Goal: Transaction & Acquisition: Book appointment/travel/reservation

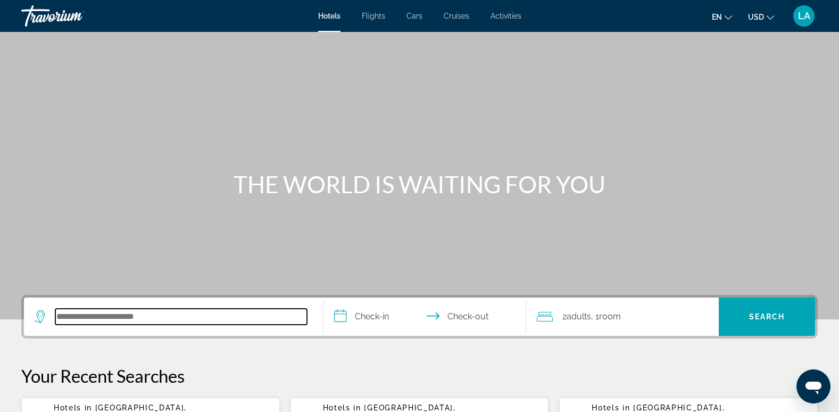
click at [148, 314] on input "Search hotel destination" at bounding box center [181, 317] width 252 height 16
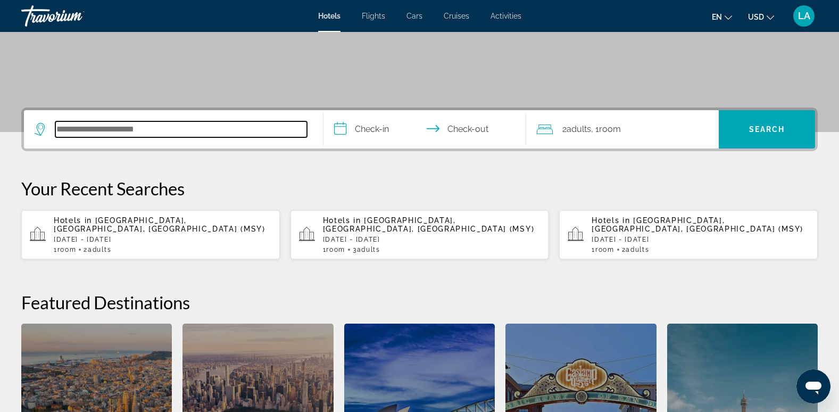
scroll to position [260, 0]
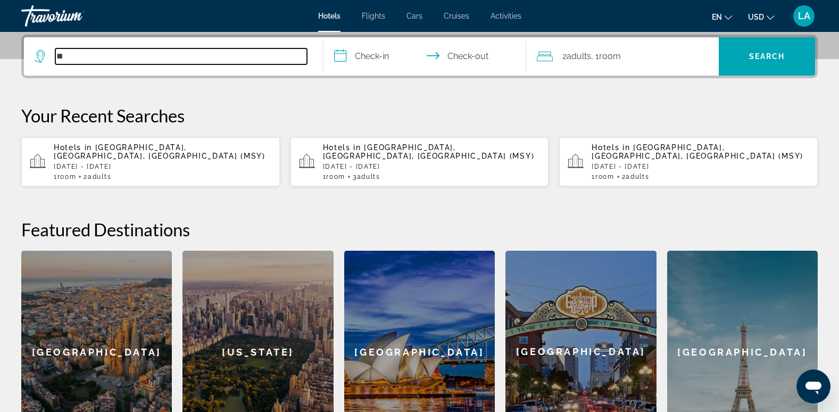
type input "*"
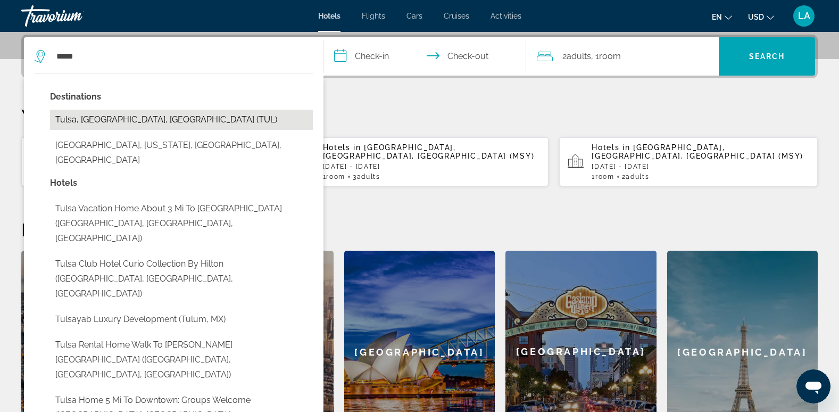
click at [113, 117] on button "Tulsa, [GEOGRAPHIC_DATA], [GEOGRAPHIC_DATA] (TUL)" at bounding box center [181, 120] width 263 height 20
type input "**********"
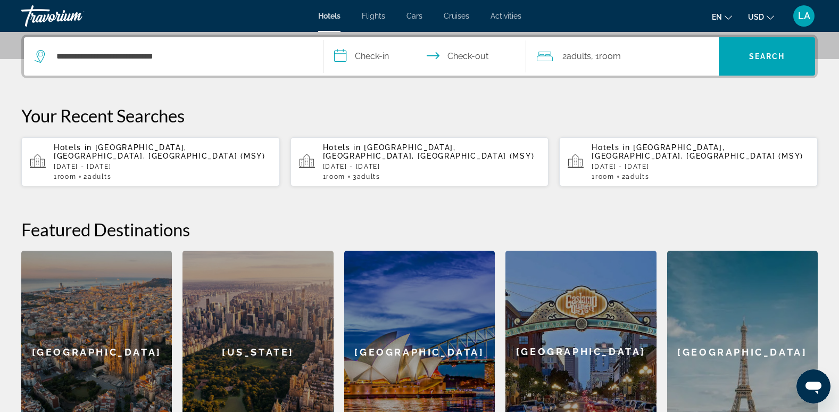
click at [376, 59] on input "**********" at bounding box center [428, 58] width 208 height 42
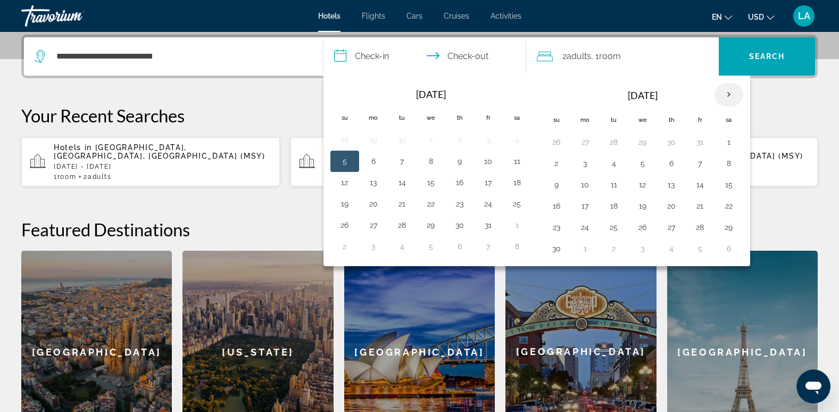
click at [730, 94] on th "Next month" at bounding box center [729, 94] width 29 height 23
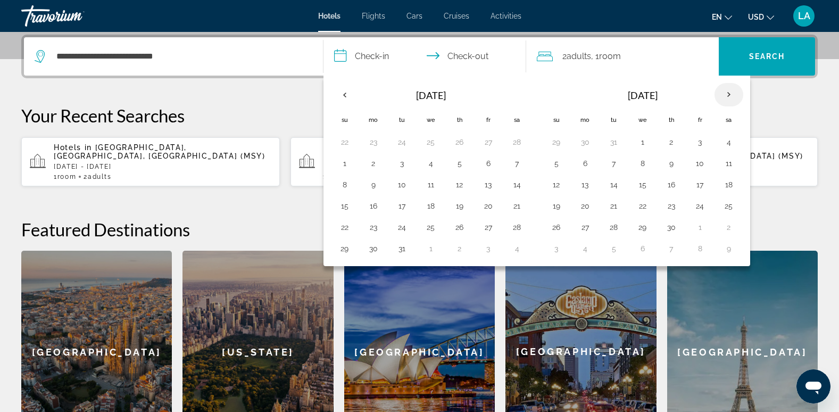
click at [728, 92] on th "Next month" at bounding box center [729, 94] width 29 height 23
click at [669, 187] on button "14" at bounding box center [671, 184] width 17 height 15
click at [556, 209] on button "17" at bounding box center [556, 206] width 17 height 15
type input "**********"
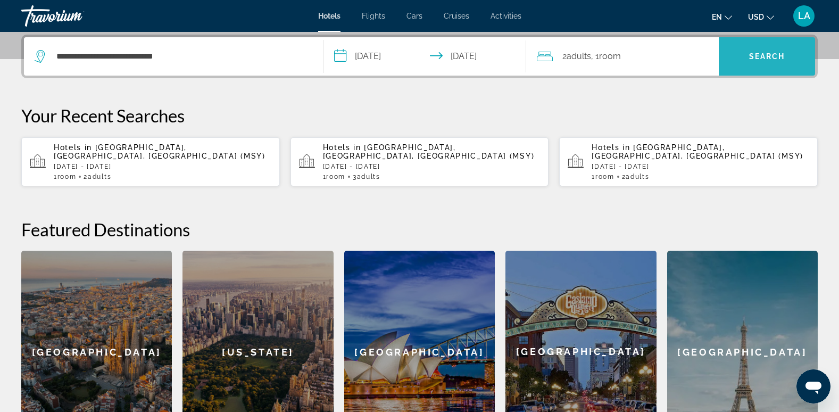
click at [766, 60] on span "Search" at bounding box center [767, 56] width 36 height 9
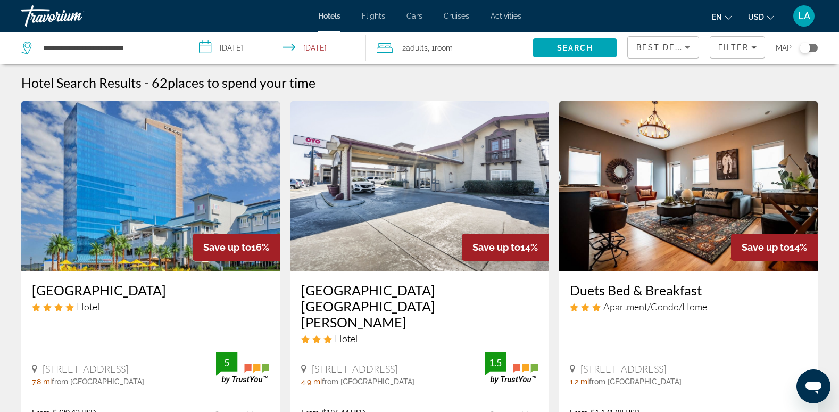
scroll to position [53, 0]
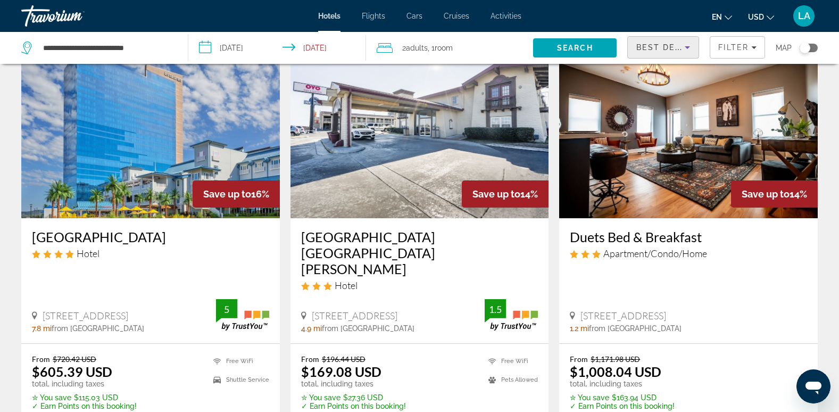
click at [688, 49] on icon "Sort by" at bounding box center [687, 47] width 13 height 13
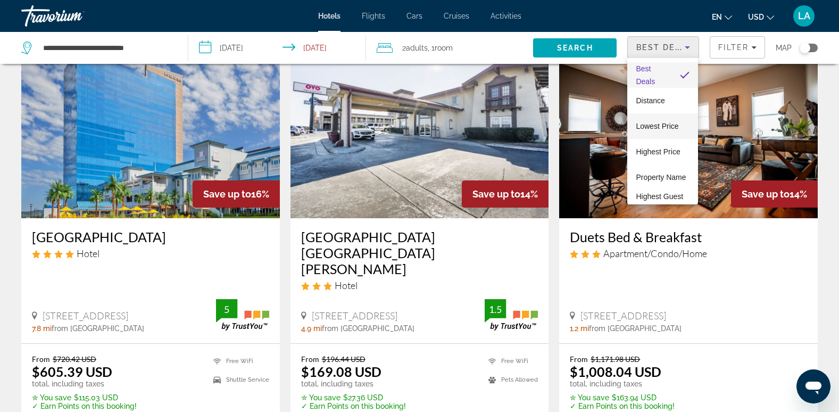
click at [664, 127] on span "Lowest Price" at bounding box center [657, 126] width 43 height 9
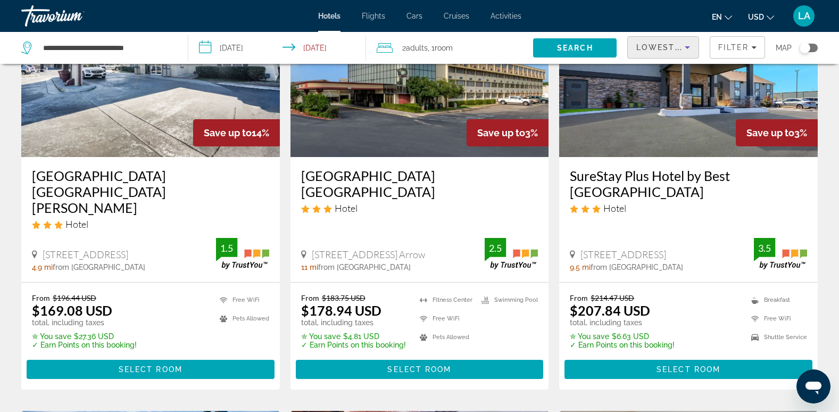
scroll to position [213, 0]
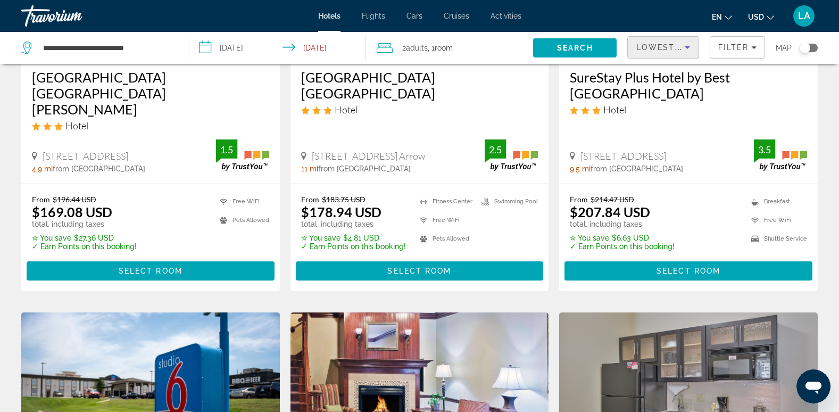
click at [814, 46] on div "Toggle map" at bounding box center [809, 48] width 18 height 9
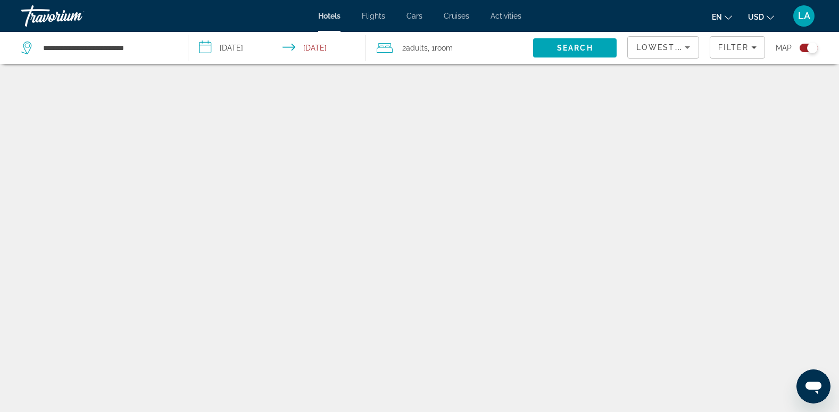
scroll to position [64, 0]
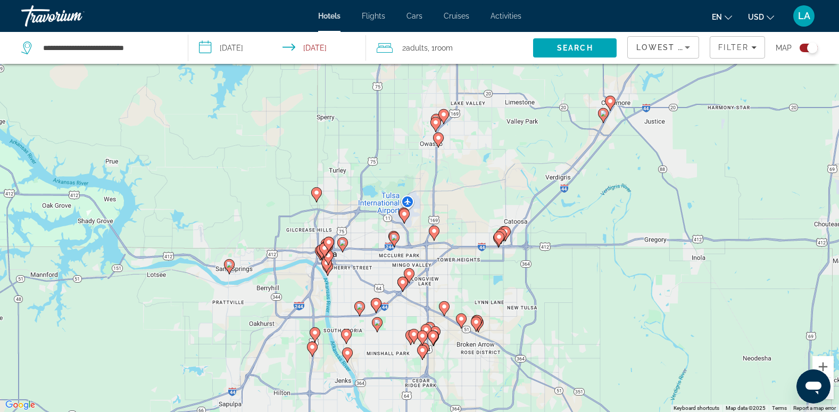
click at [375, 307] on icon "Main content" at bounding box center [376, 306] width 10 height 14
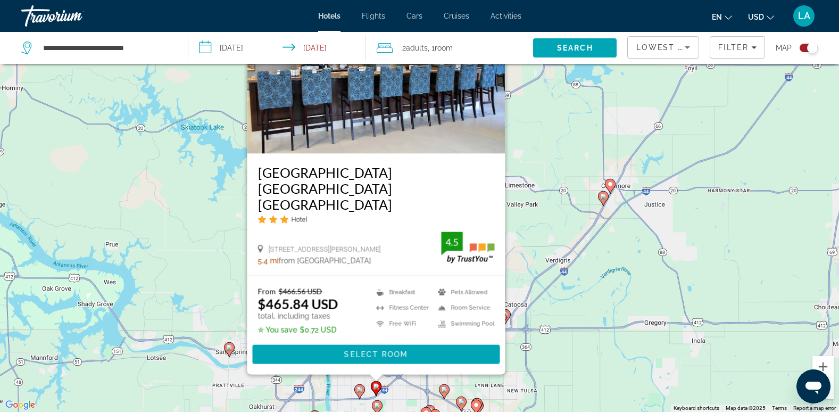
click at [359, 392] on image "Main content" at bounding box center [360, 389] width 6 height 6
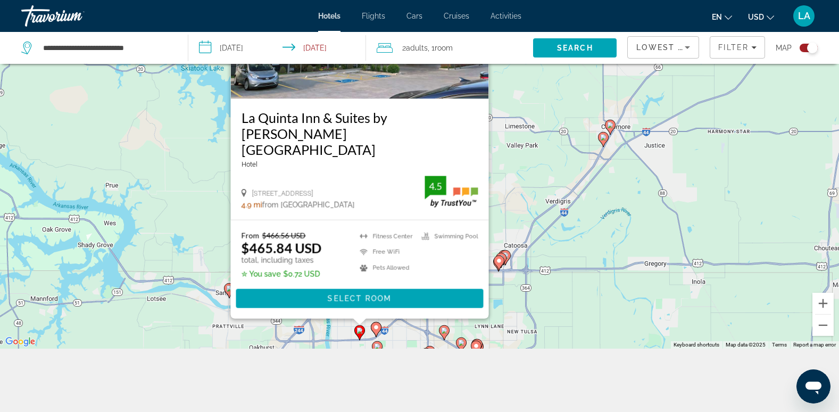
scroll to position [128, 0]
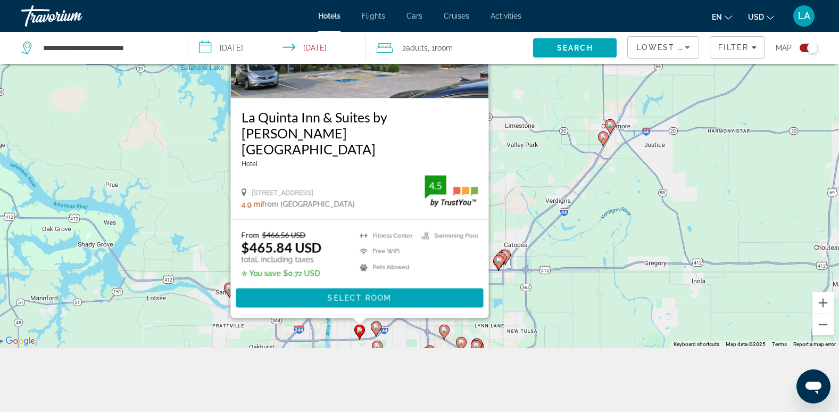
click at [377, 344] on image "Main content" at bounding box center [377, 346] width 6 height 6
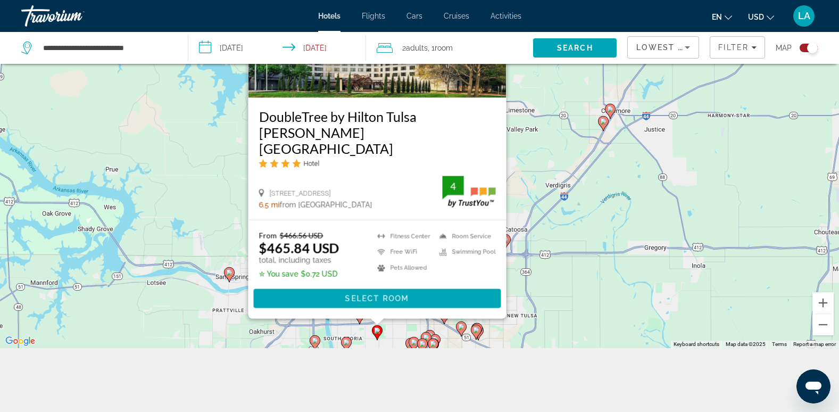
click at [397, 332] on div "To activate drag with keyboard, press Alt + Enter. Once in keyboard drag state,…" at bounding box center [419, 142] width 839 height 412
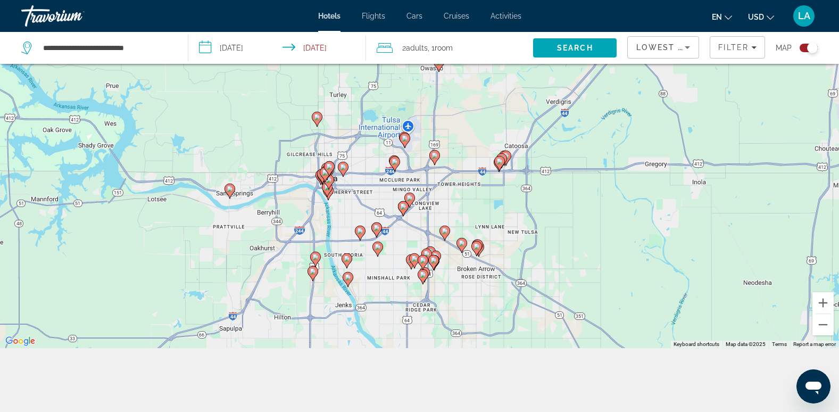
drag, startPoint x: 531, startPoint y: 292, endPoint x: 531, endPoint y: 204, distance: 87.8
click at [531, 204] on div "To activate drag with keyboard, press Alt + Enter. Once in keyboard drag state,…" at bounding box center [419, 142] width 839 height 412
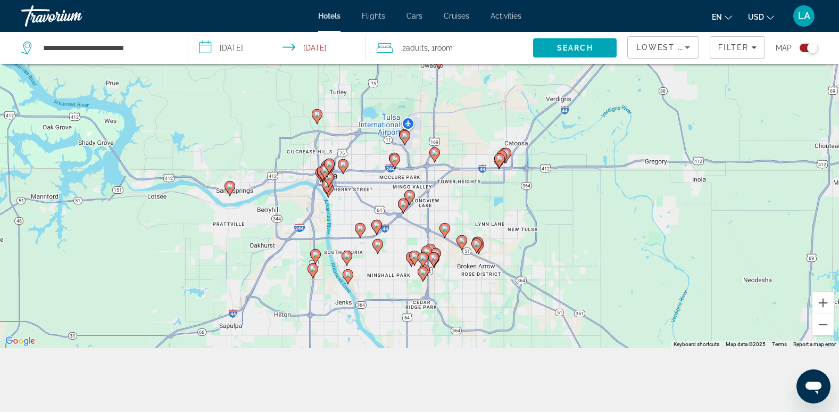
click at [348, 258] on image "Main content" at bounding box center [347, 256] width 6 height 6
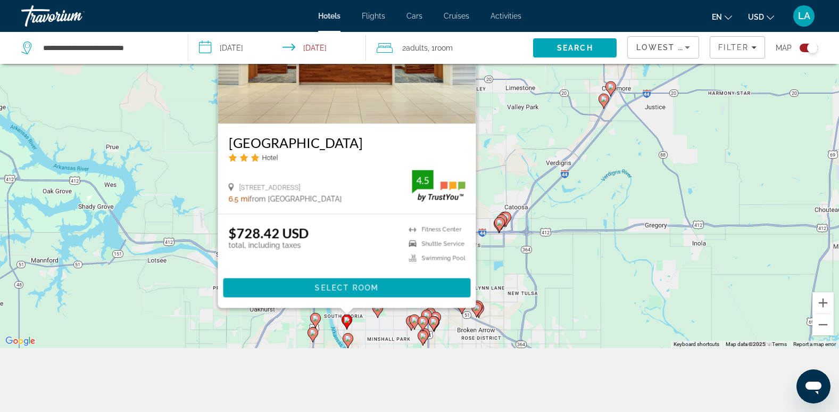
click at [604, 225] on div "To activate drag with keyboard, press Alt + Enter. Once in keyboard drag state,…" at bounding box center [419, 142] width 839 height 412
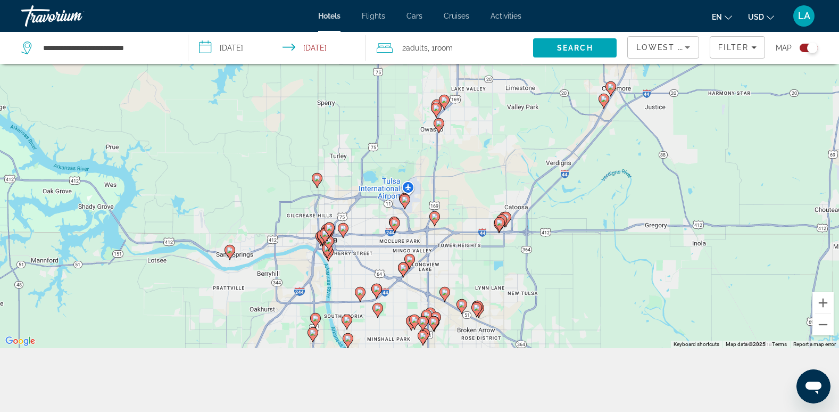
click at [403, 272] on icon "Main content" at bounding box center [403, 270] width 10 height 14
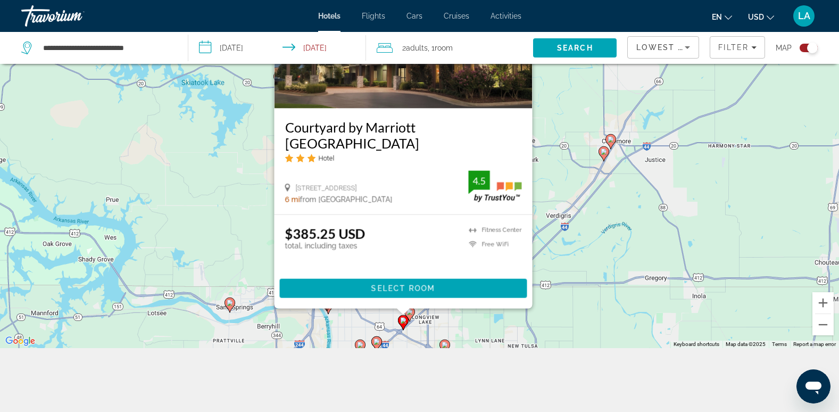
click at [616, 266] on div "To activate drag with keyboard, press Alt + Enter. Once in keyboard drag state,…" at bounding box center [419, 142] width 839 height 412
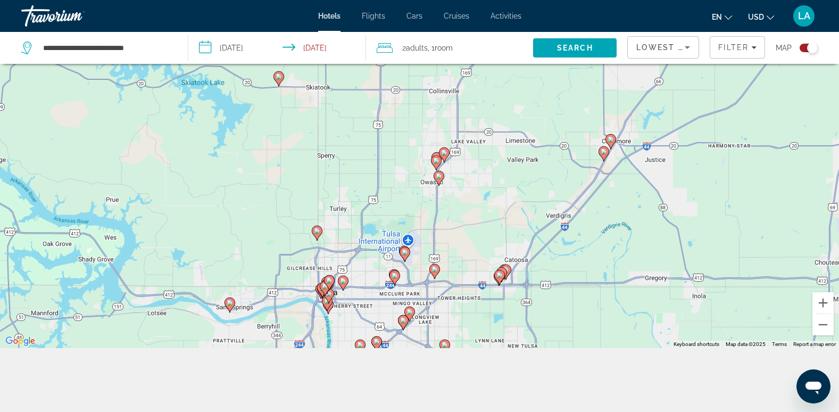
click at [413, 310] on image "Main content" at bounding box center [410, 312] width 6 height 6
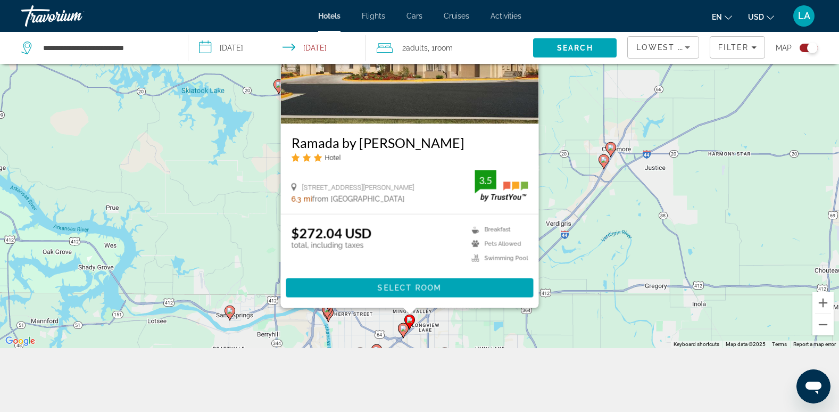
click at [636, 288] on div "To activate drag with keyboard, press Alt + Enter. Once in keyboard drag state,…" at bounding box center [419, 142] width 839 height 412
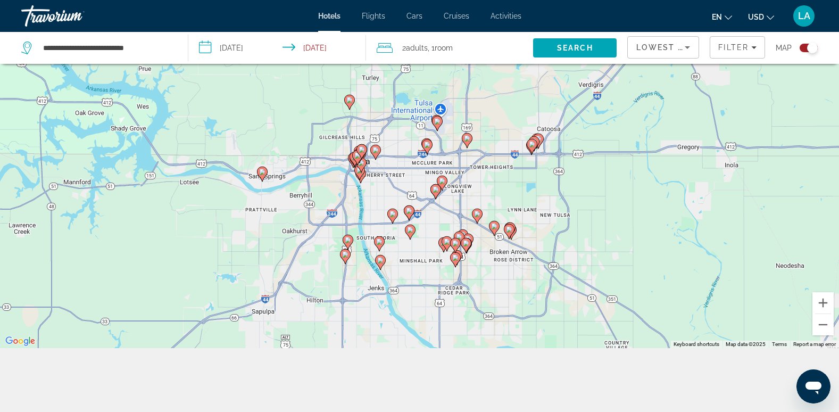
drag, startPoint x: 566, startPoint y: 312, endPoint x: 599, endPoint y: 172, distance: 144.2
click at [599, 172] on div "To activate drag with keyboard, press Alt + Enter. Once in keyboard drag state,…" at bounding box center [419, 142] width 839 height 412
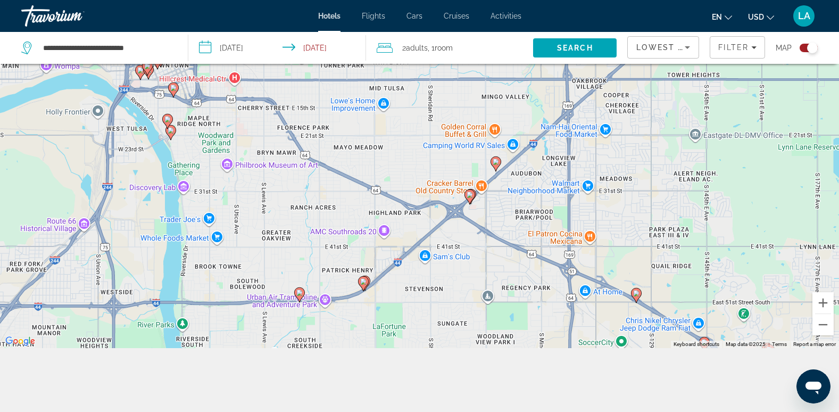
click at [497, 173] on div "To activate drag with keyboard, press Alt + Enter. Once in keyboard drag state,…" at bounding box center [419, 142] width 839 height 412
click at [498, 163] on image "Main content" at bounding box center [496, 162] width 6 height 6
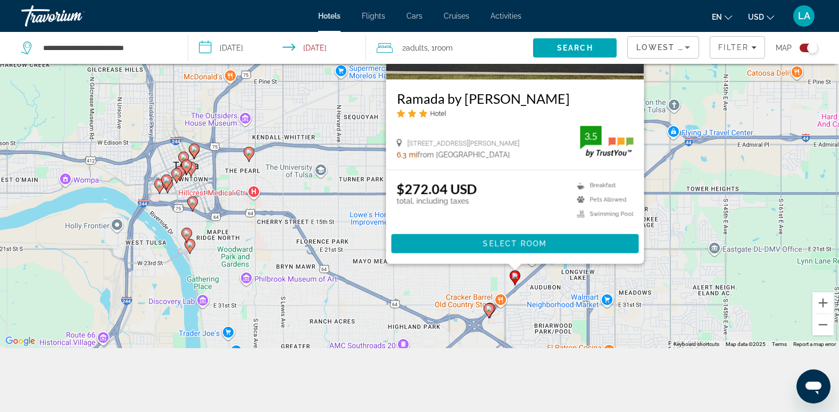
drag, startPoint x: 463, startPoint y: 326, endPoint x: 489, endPoint y: 245, distance: 85.0
click at [489, 245] on div "To activate drag with keyboard, press Alt + Enter. Once in keyboard drag state,…" at bounding box center [419, 142] width 839 height 412
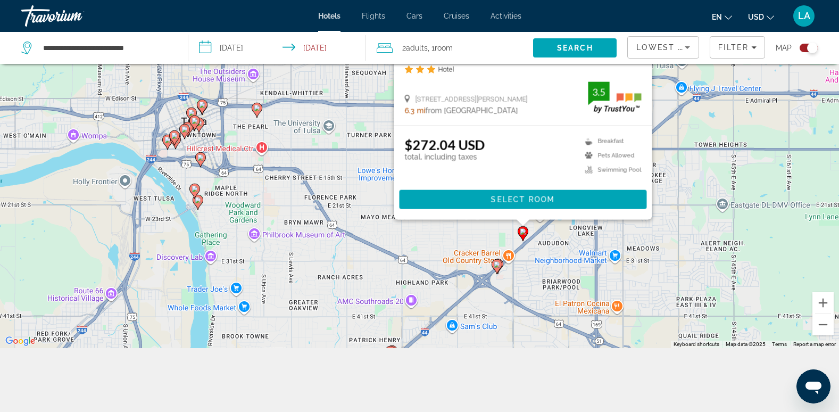
click at [539, 287] on div "To activate drag with keyboard, press Alt + Enter. Once in keyboard drag state,…" at bounding box center [419, 142] width 839 height 412
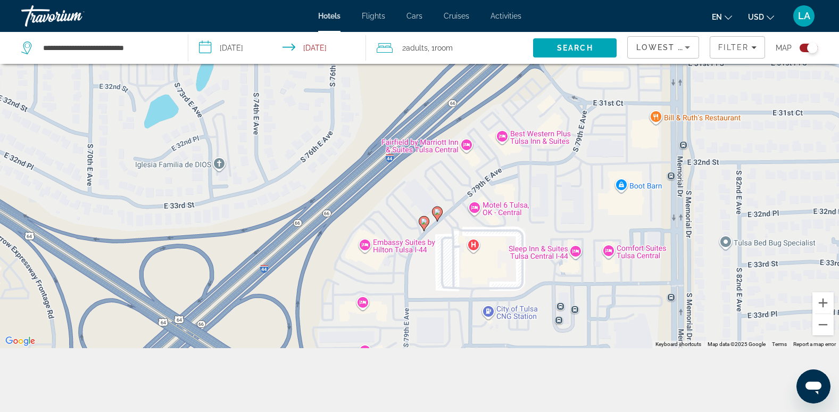
click at [437, 213] on image "Main content" at bounding box center [437, 212] width 6 height 6
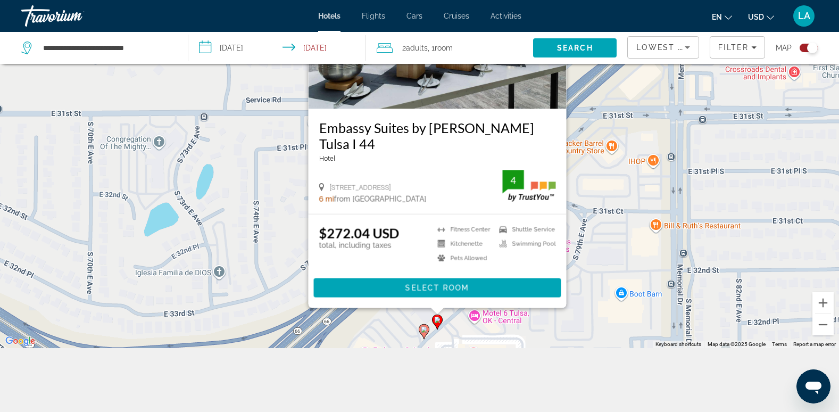
click at [422, 328] on image "Main content" at bounding box center [424, 329] width 6 height 6
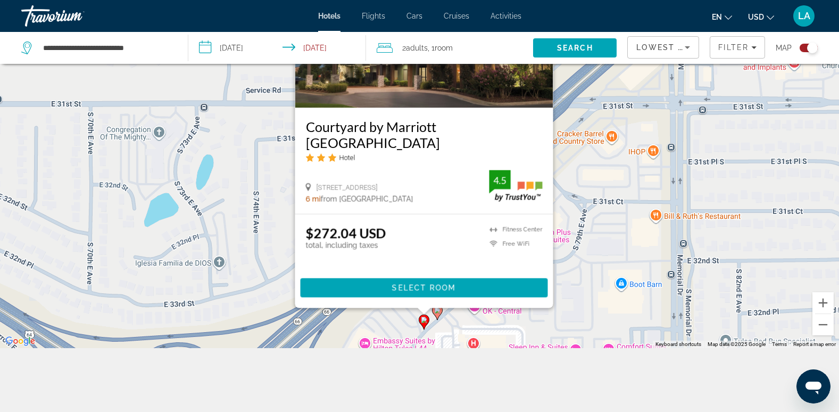
click at [243, 222] on div "To activate drag with keyboard, press Alt + Enter. Once in keyboard drag state,…" at bounding box center [419, 142] width 839 height 412
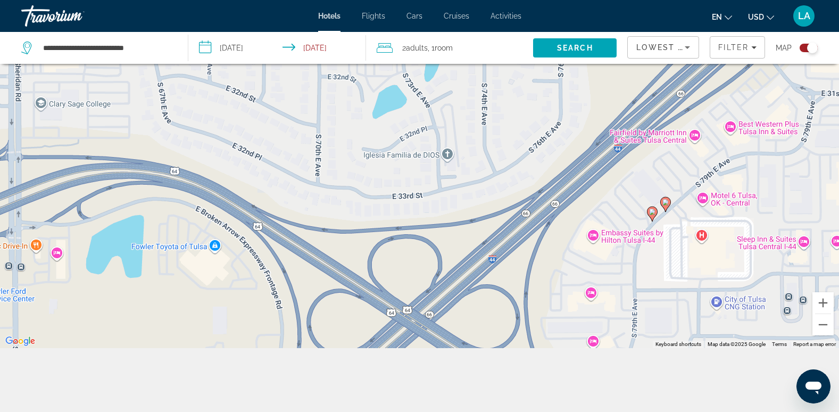
drag, startPoint x: 246, startPoint y: 232, endPoint x: 475, endPoint y: 123, distance: 252.6
click at [475, 123] on div "To activate drag with keyboard, press Alt + Enter. Once in keyboard drag state,…" at bounding box center [419, 142] width 839 height 412
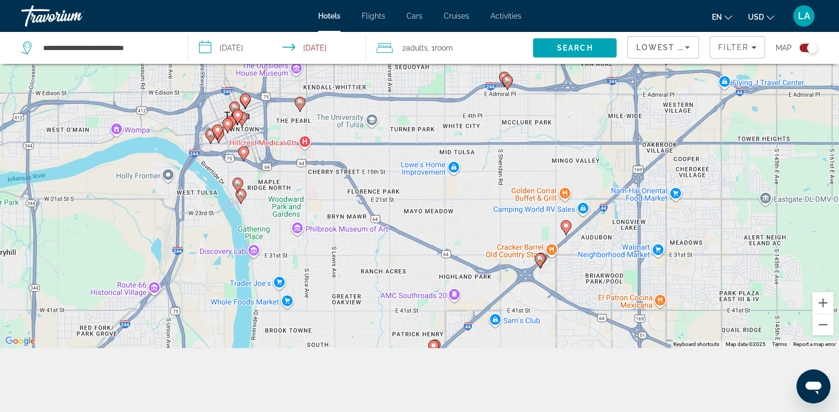
click at [299, 108] on icon "Main content" at bounding box center [300, 104] width 10 height 14
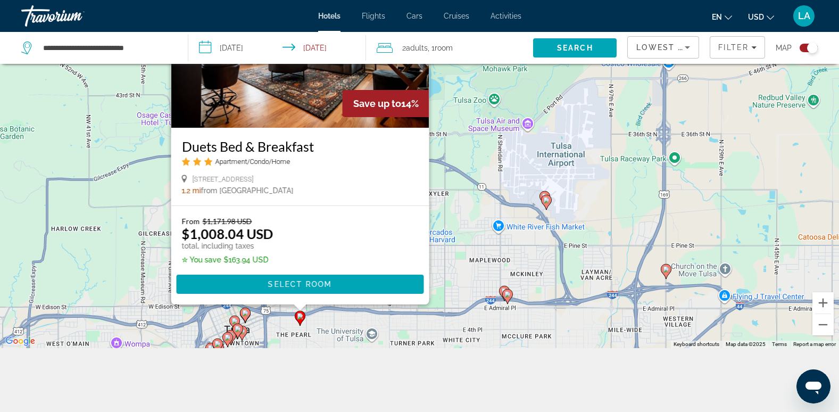
click at [323, 323] on div "To activate drag with keyboard, press Alt + Enter. Once in keyboard drag state,…" at bounding box center [419, 142] width 839 height 412
click at [326, 325] on div "To activate drag with keyboard, press Alt + Enter. Once in keyboard drag state,…" at bounding box center [419, 142] width 839 height 412
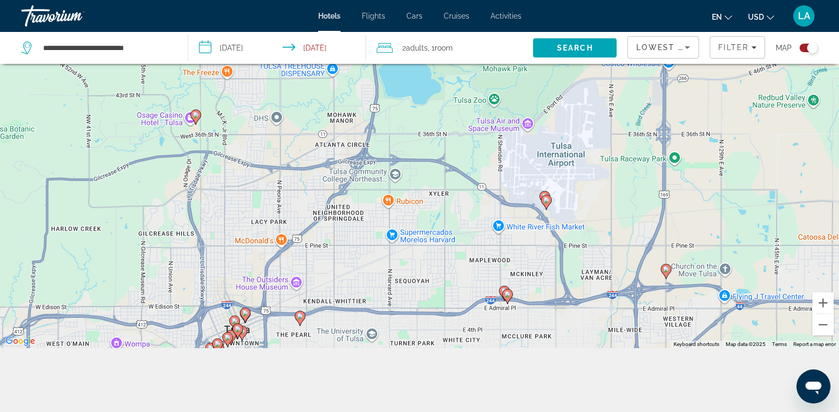
drag, startPoint x: 326, startPoint y: 324, endPoint x: 352, endPoint y: 256, distance: 72.5
click at [432, 195] on div "To activate drag with keyboard, press Alt + Enter. Once in keyboard drag state,…" at bounding box center [419, 142] width 839 height 412
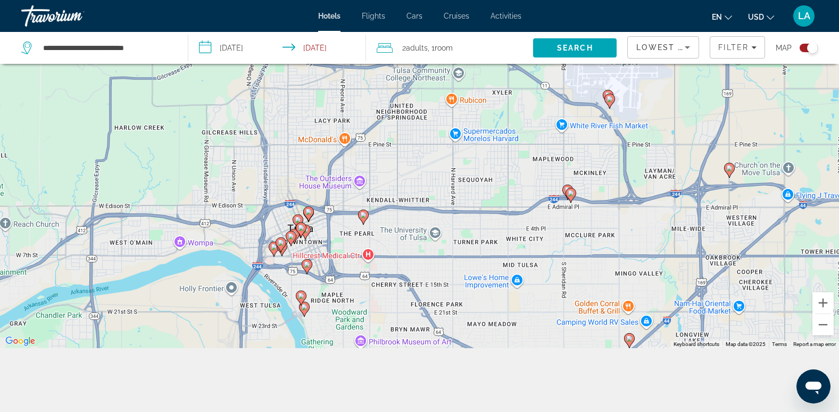
drag, startPoint x: 240, startPoint y: 271, endPoint x: 310, endPoint y: 209, distance: 93.5
click at [303, 170] on div "To activate drag with keyboard, press Alt + Enter. Once in keyboard drag state,…" at bounding box center [419, 142] width 839 height 412
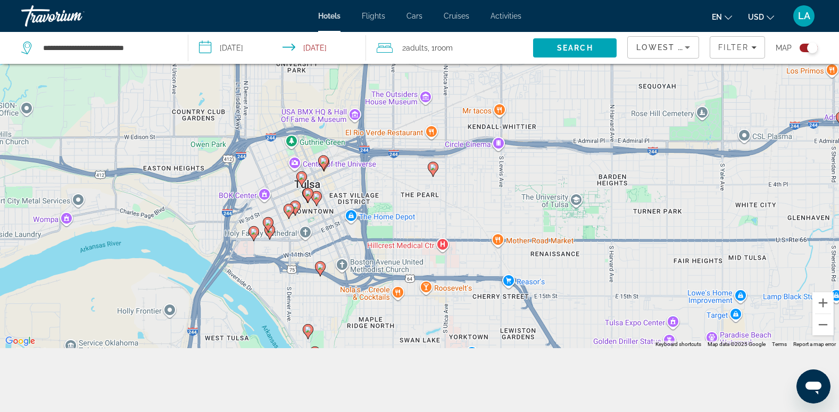
click at [311, 333] on icon "Main content" at bounding box center [308, 332] width 10 height 14
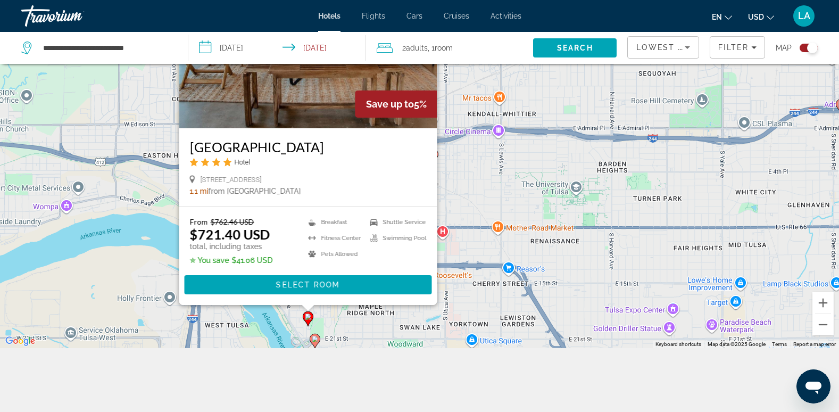
click at [316, 340] on image "Main content" at bounding box center [315, 339] width 6 height 6
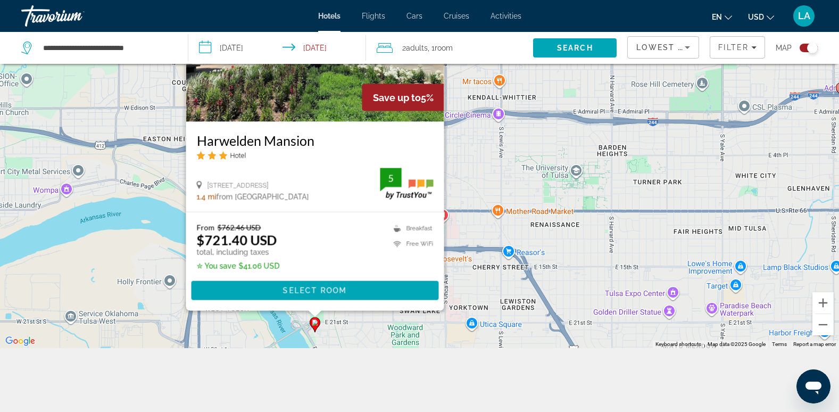
click at [363, 331] on div "To activate drag with keyboard, press Alt + Enter. Once in keyboard drag state,…" at bounding box center [419, 142] width 839 height 412
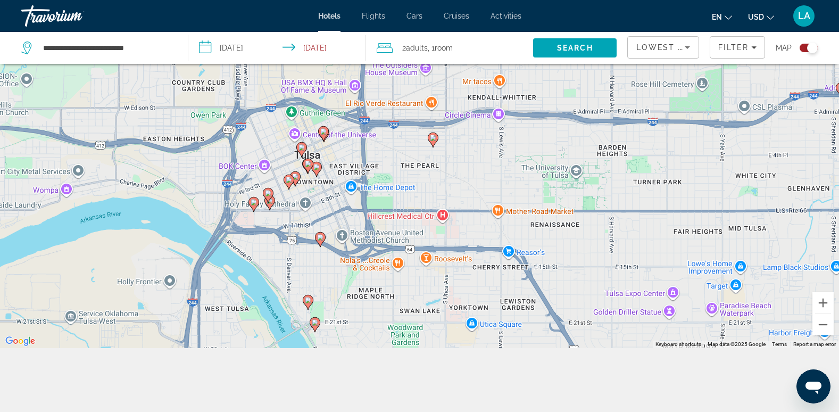
click at [321, 237] on image "Main content" at bounding box center [320, 237] width 6 height 6
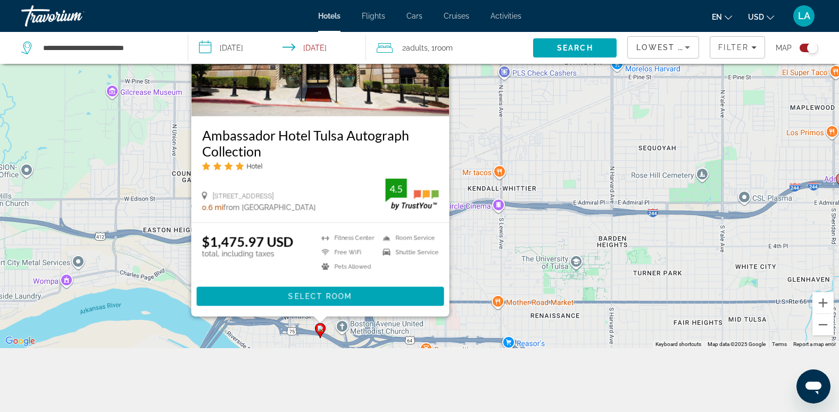
click at [309, 344] on div "To activate drag with keyboard, press Alt + Enter. Once in keyboard drag state,…" at bounding box center [419, 142] width 839 height 412
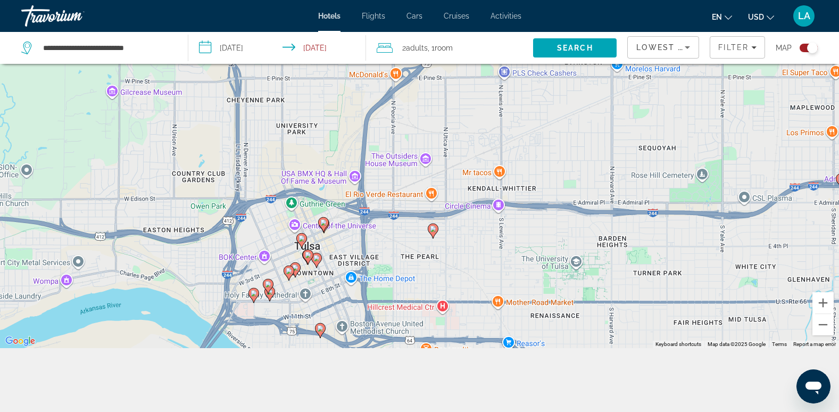
click at [253, 294] on image "Main content" at bounding box center [254, 293] width 6 height 6
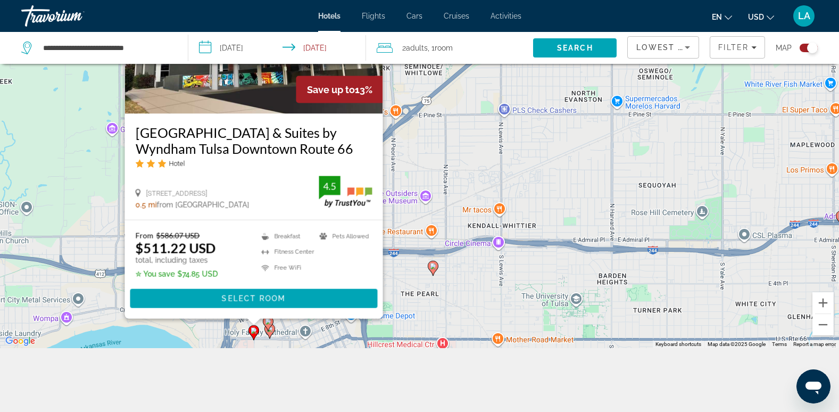
drag, startPoint x: 339, startPoint y: 325, endPoint x: 372, endPoint y: 297, distance: 43.0
click at [372, 297] on div "To activate drag with keyboard, press Alt + Enter. Once in keyboard drag state,…" at bounding box center [419, 142] width 839 height 412
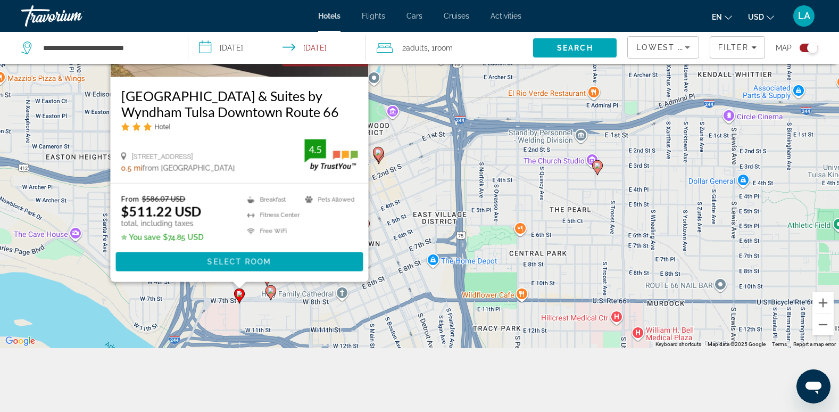
click at [294, 302] on div "To activate drag with keyboard, press Alt + Enter. Once in keyboard drag state,…" at bounding box center [419, 142] width 839 height 412
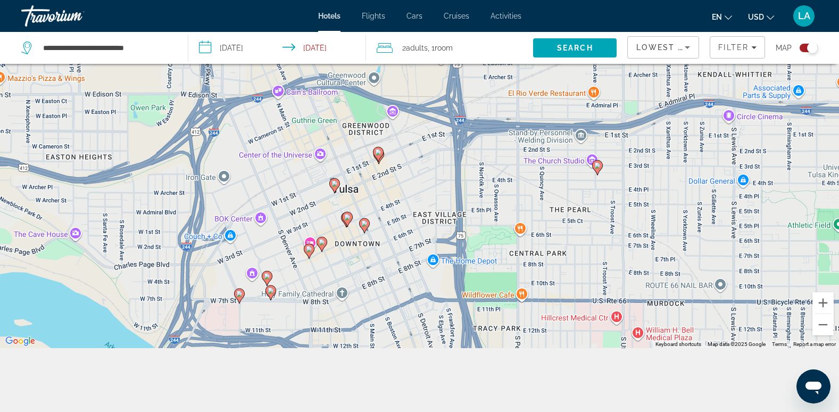
click at [270, 293] on image "Main content" at bounding box center [271, 290] width 6 height 6
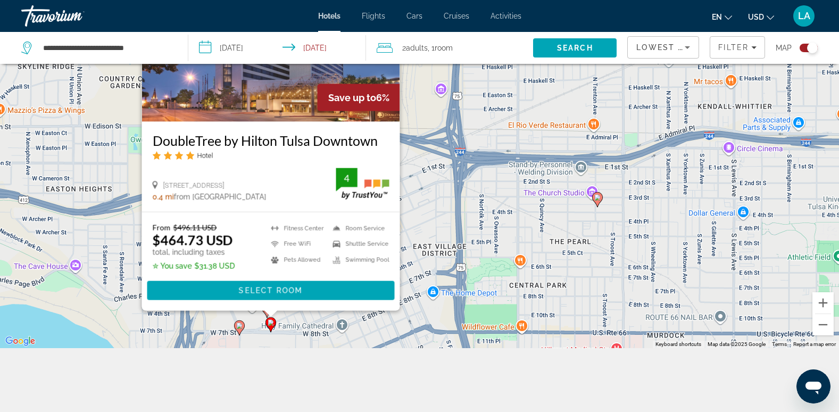
click at [317, 318] on div "To activate drag with keyboard, press Alt + Enter. Once in keyboard drag state,…" at bounding box center [419, 142] width 839 height 412
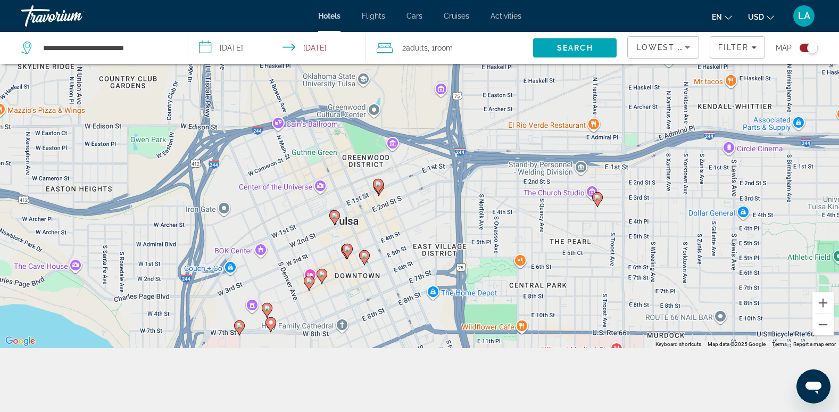
click at [267, 307] on image "Main content" at bounding box center [267, 308] width 6 height 6
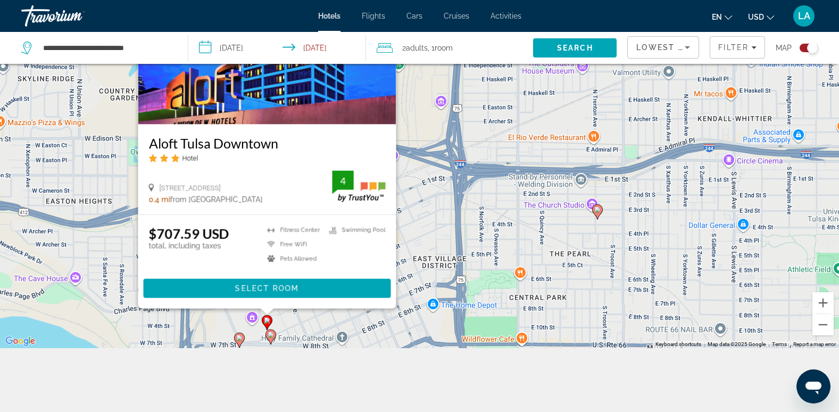
click at [313, 321] on div "To activate drag with keyboard, press Alt + Enter. Once in keyboard drag state,…" at bounding box center [419, 142] width 839 height 412
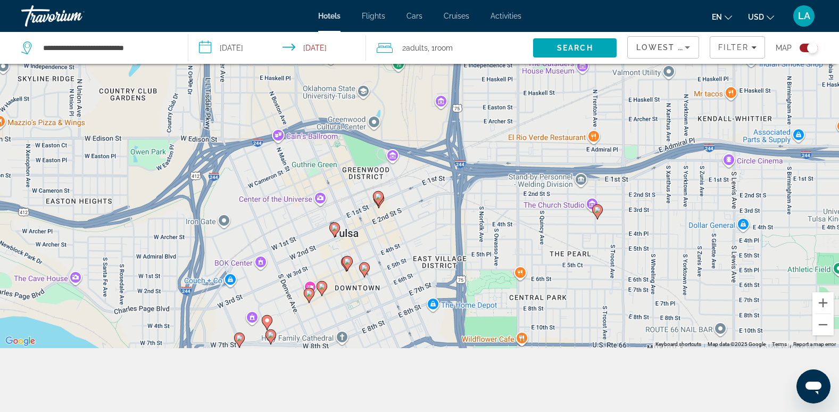
click at [308, 300] on icon "Main content" at bounding box center [309, 295] width 10 height 14
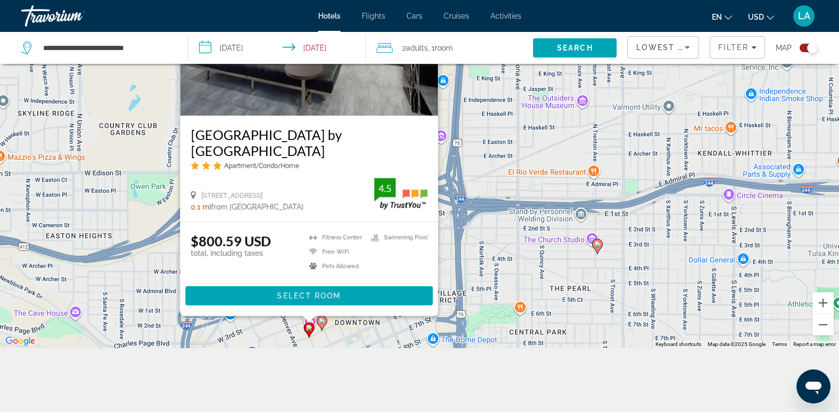
click at [337, 336] on div "To activate drag with keyboard, press Alt + Enter. Once in keyboard drag state,…" at bounding box center [419, 142] width 839 height 412
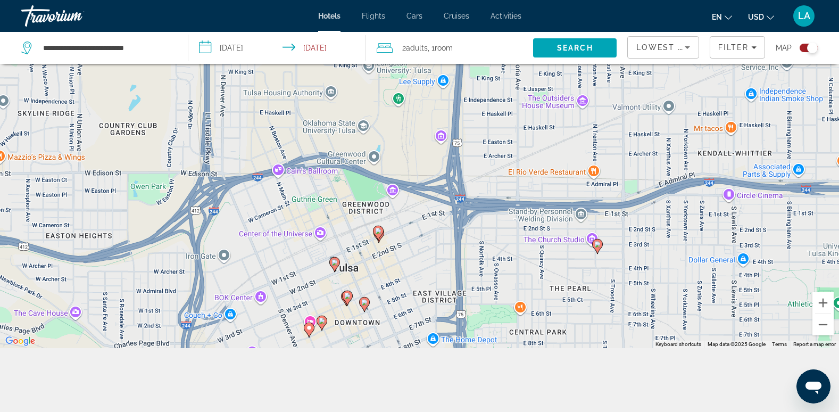
click at [324, 324] on icon "Main content" at bounding box center [322, 323] width 10 height 14
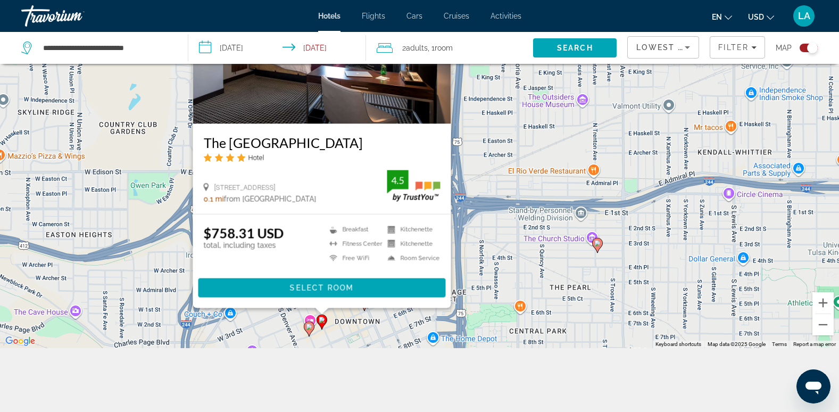
click at [361, 337] on div "To activate drag with keyboard, press Alt + Enter. Once in keyboard drag state,…" at bounding box center [419, 142] width 839 height 412
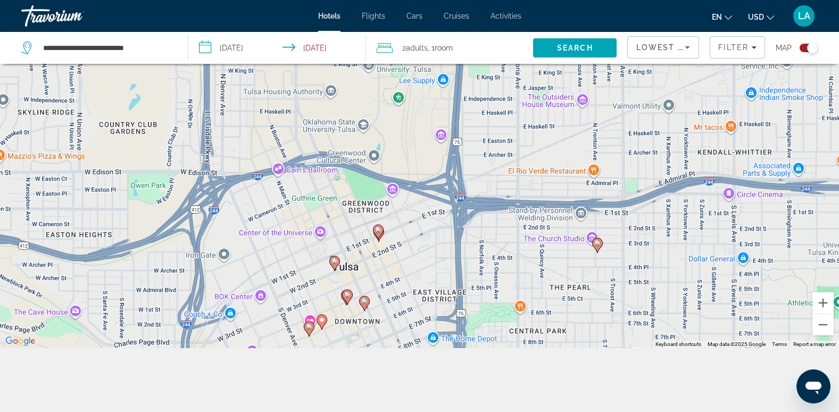
click at [366, 303] on image "Main content" at bounding box center [364, 301] width 6 height 6
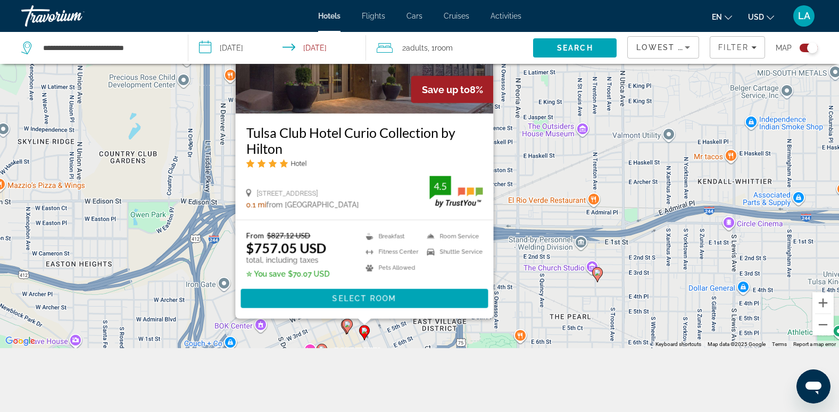
click at [414, 330] on div "To activate drag with keyboard, press Alt + Enter. Once in keyboard drag state,…" at bounding box center [419, 142] width 839 height 412
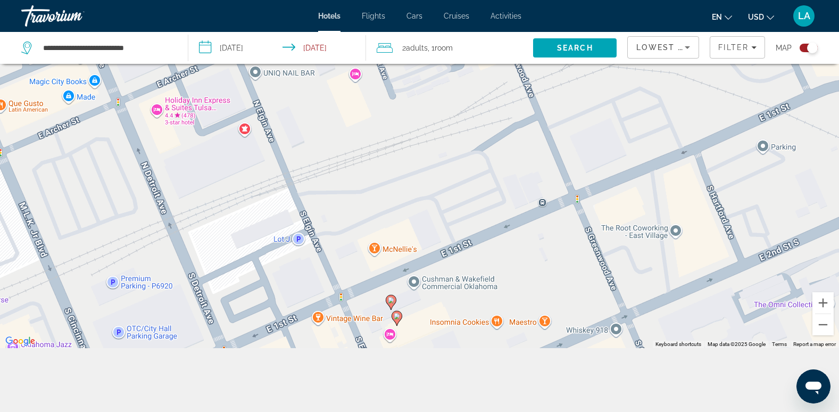
click at [398, 316] on image "Main content" at bounding box center [397, 316] width 6 height 6
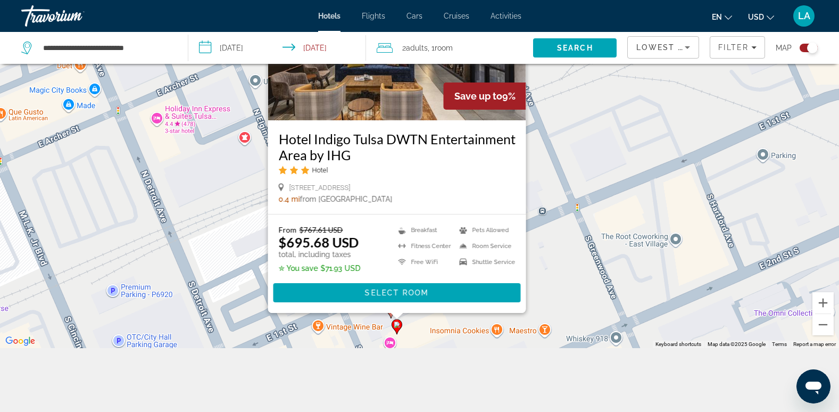
click at [420, 325] on div "To activate drag with keyboard, press Alt + Enter. Once in keyboard drag state,…" at bounding box center [419, 142] width 839 height 412
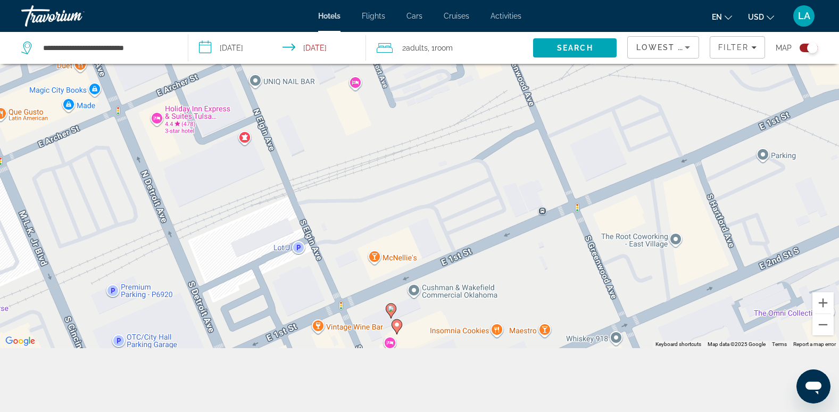
click at [390, 309] on image "Main content" at bounding box center [391, 309] width 6 height 6
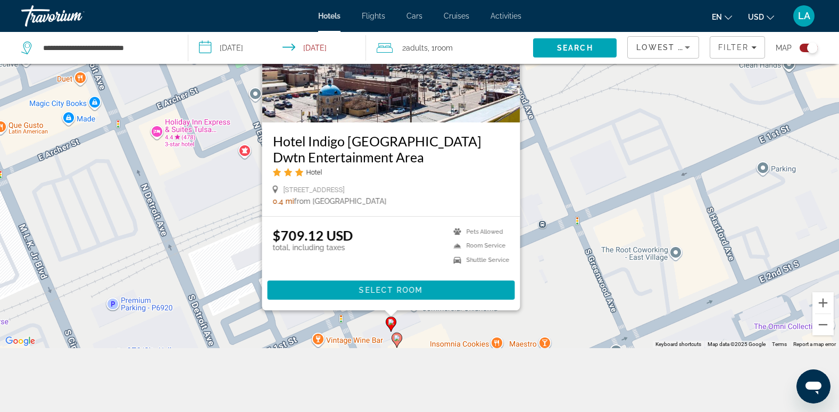
click at [557, 284] on div "To activate drag with keyboard, press Alt + Enter. Once in keyboard drag state,…" at bounding box center [419, 142] width 839 height 412
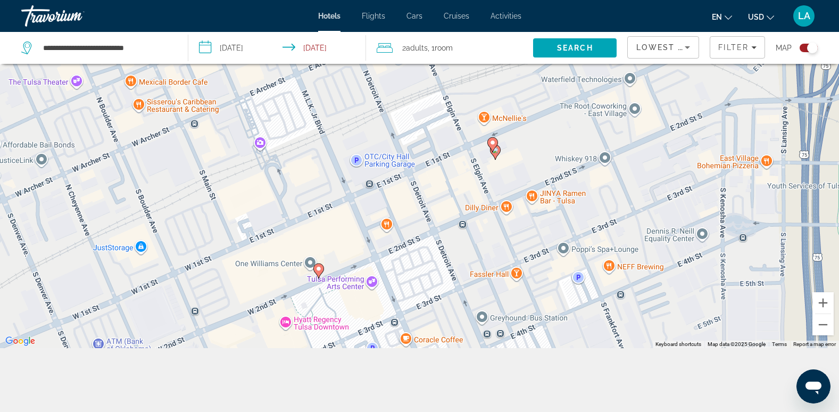
drag, startPoint x: 516, startPoint y: 256, endPoint x: 530, endPoint y: 156, distance: 101.0
click at [530, 156] on div "To activate drag with keyboard, press Alt + Enter. Once in keyboard drag state,…" at bounding box center [419, 142] width 839 height 412
click at [323, 270] on image "Main content" at bounding box center [320, 269] width 6 height 6
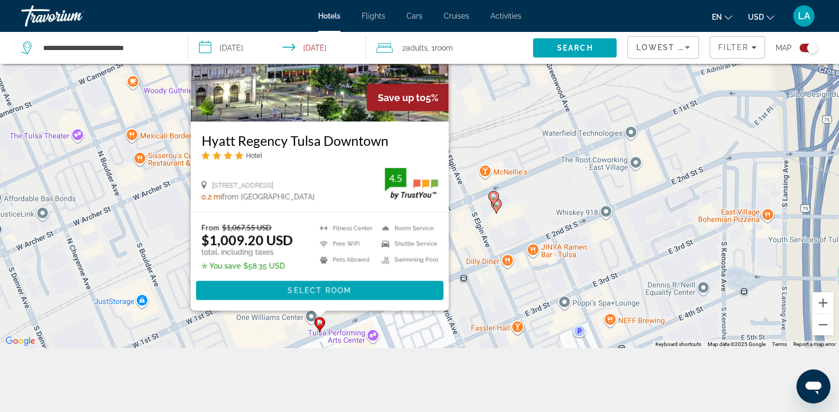
click at [539, 220] on div "To activate drag with keyboard, press Alt + Enter. Once in keyboard drag state,…" at bounding box center [419, 142] width 839 height 412
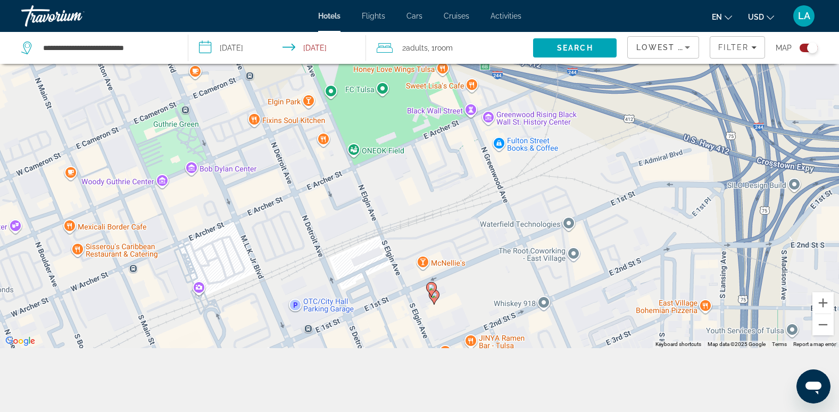
drag, startPoint x: 572, startPoint y: 198, endPoint x: 507, endPoint y: 292, distance: 114.1
click at [507, 292] on div "To activate drag with keyboard, press Alt + Enter. Once in keyboard drag state,…" at bounding box center [419, 142] width 839 height 412
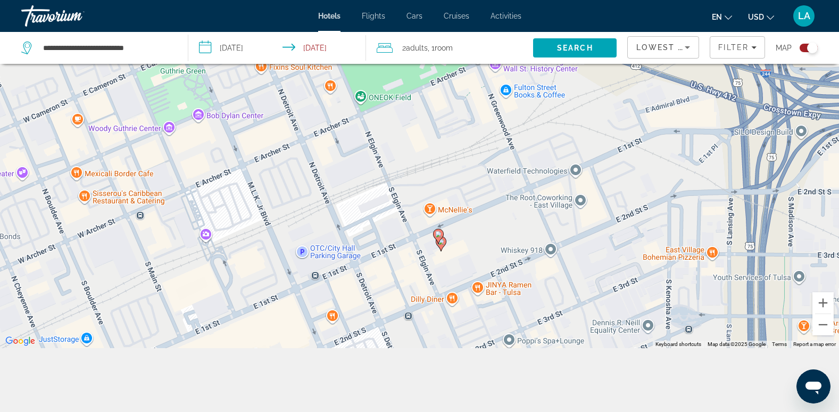
click at [442, 245] on icon "Main content" at bounding box center [441, 244] width 10 height 14
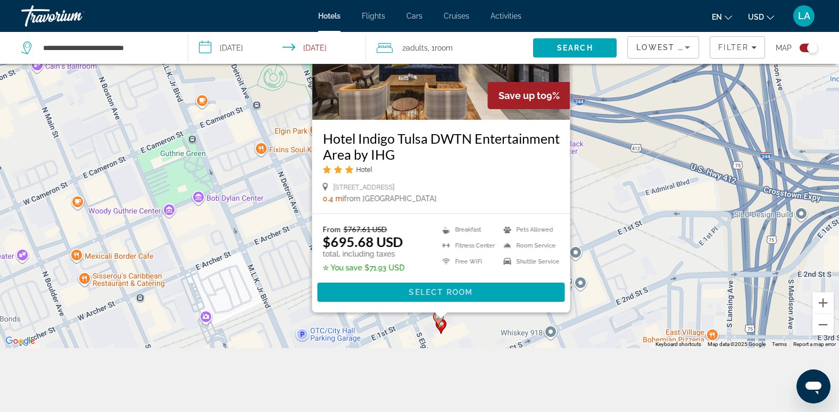
click at [434, 315] on div "Main content" at bounding box center [440, 315] width 13 height 6
click at [479, 333] on div "To activate drag with keyboard, press Alt + Enter. Once in keyboard drag state,…" at bounding box center [419, 142] width 839 height 412
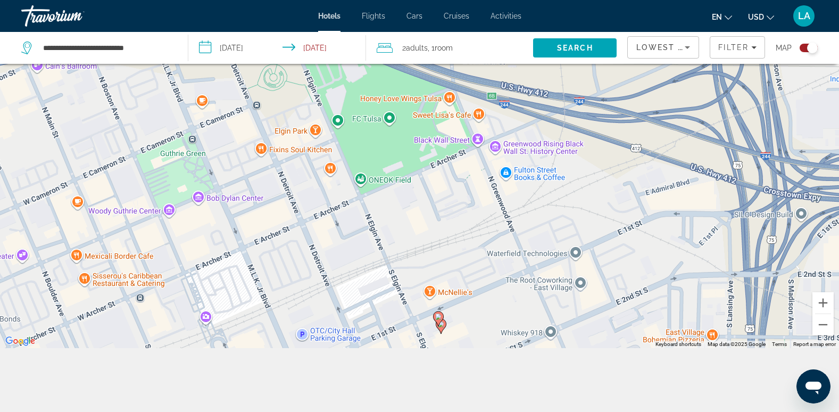
click at [438, 319] on image "Main content" at bounding box center [438, 317] width 6 height 6
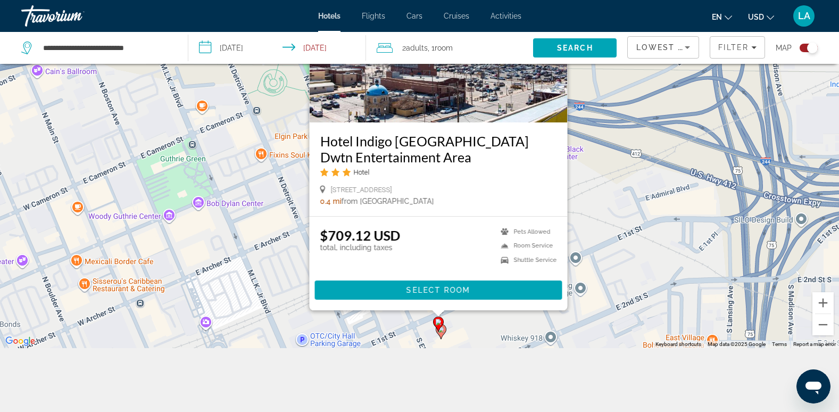
click at [483, 332] on div "To activate drag with keyboard, press Alt + Enter. Once in keyboard drag state,…" at bounding box center [419, 142] width 839 height 412
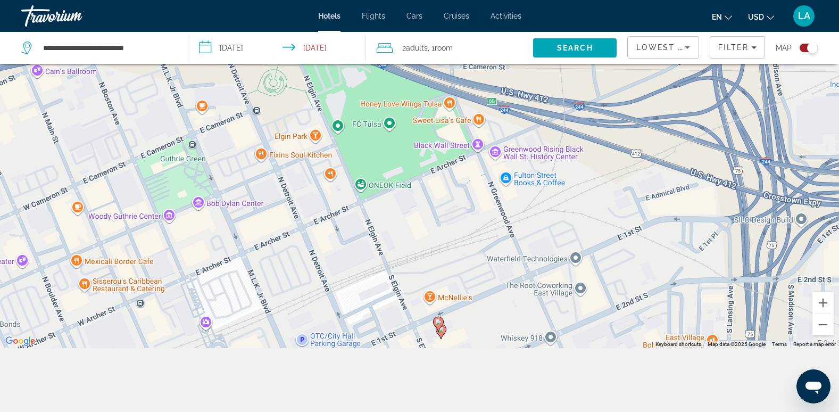
click at [481, 245] on div "To activate drag with keyboard, press Alt + Enter. Once in keyboard drag state,…" at bounding box center [419, 142] width 839 height 412
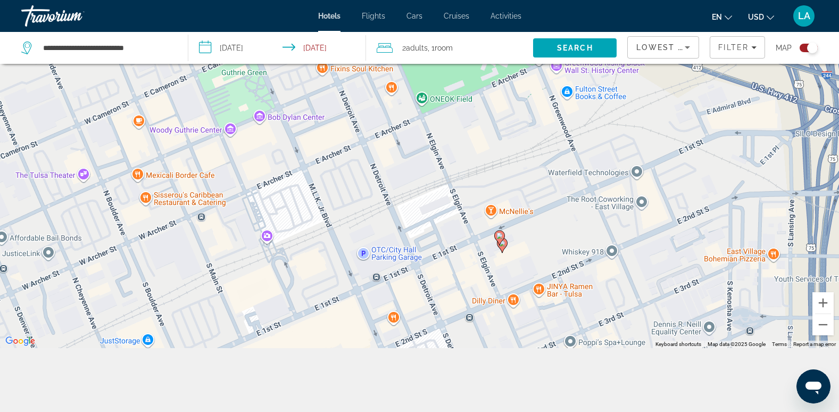
click at [505, 246] on icon "Main content" at bounding box center [502, 245] width 10 height 14
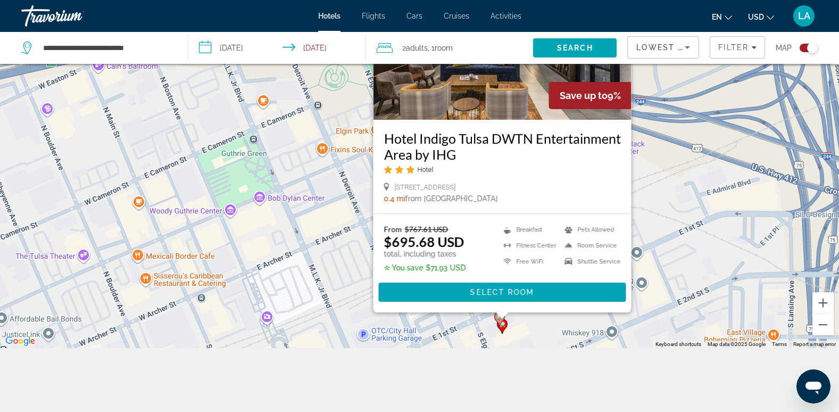
click at [498, 319] on image "Main content" at bounding box center [500, 317] width 6 height 6
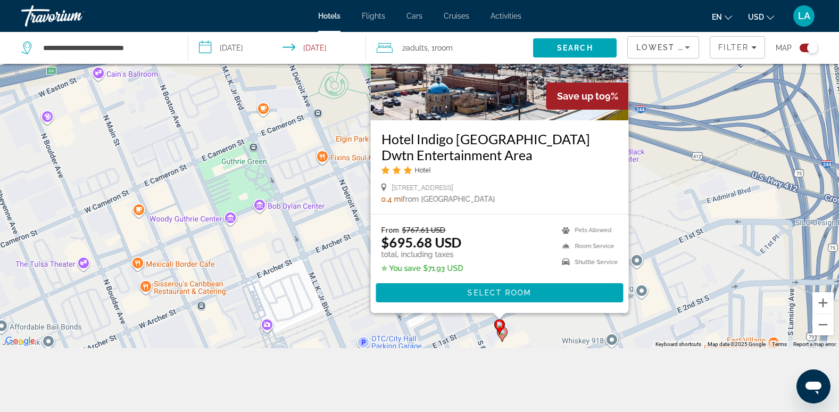
click at [681, 252] on div "To activate drag with keyboard, press Alt + Enter. Once in keyboard drag state,…" at bounding box center [419, 142] width 839 height 412
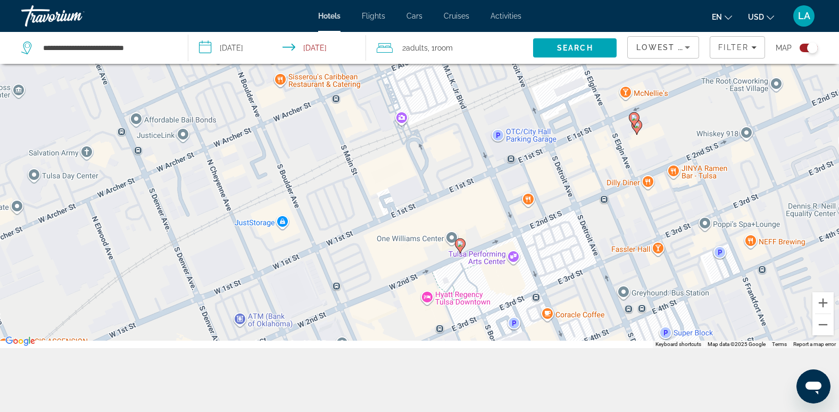
drag, startPoint x: 583, startPoint y: 248, endPoint x: 707, endPoint y: 58, distance: 226.5
click at [707, 58] on div "**********" at bounding box center [419, 174] width 839 height 476
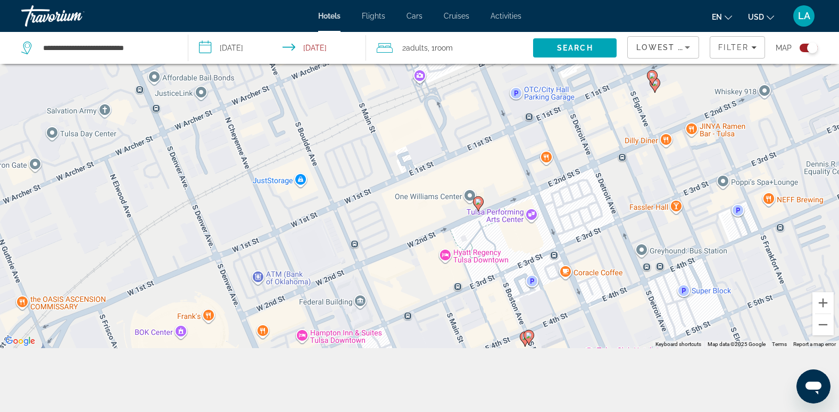
drag, startPoint x: 518, startPoint y: 259, endPoint x: 530, endPoint y: 228, distance: 33.5
click at [530, 228] on div "To activate drag with keyboard, press Alt + Enter. Once in keyboard drag state,…" at bounding box center [419, 142] width 839 height 412
click at [479, 202] on image "Main content" at bounding box center [478, 200] width 6 height 6
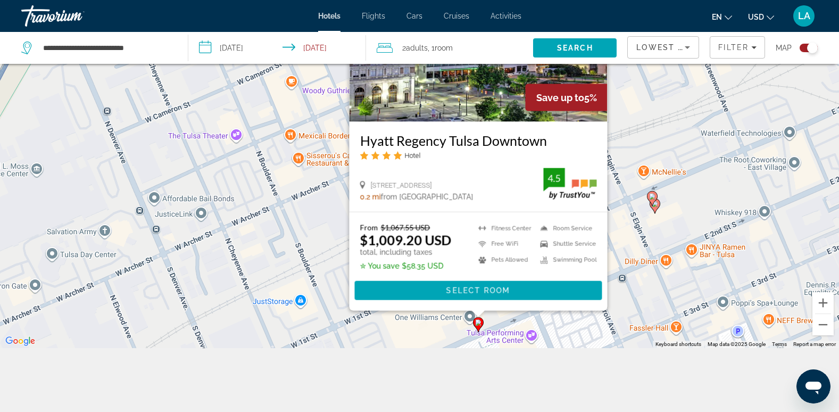
click at [292, 247] on div "To activate drag with keyboard, press Alt + Enter. Once in keyboard drag state,…" at bounding box center [419, 142] width 839 height 412
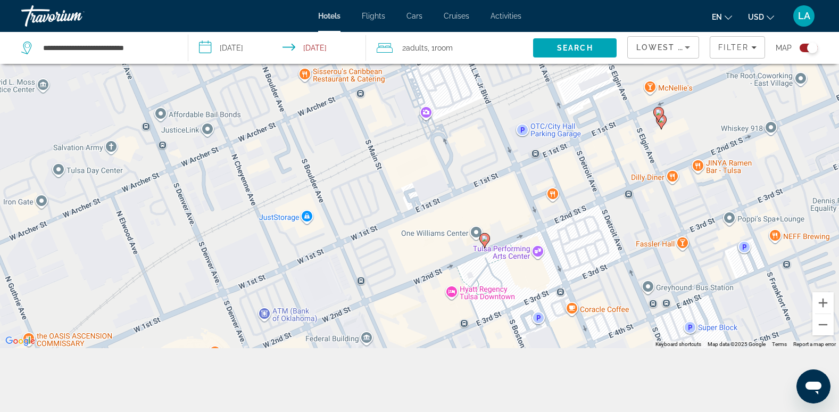
drag, startPoint x: 498, startPoint y: 251, endPoint x: 523, endPoint y: 153, distance: 100.6
click at [523, 153] on div "To activate drag with keyboard, press Alt + Enter. Once in keyboard drag state,…" at bounding box center [419, 142] width 839 height 412
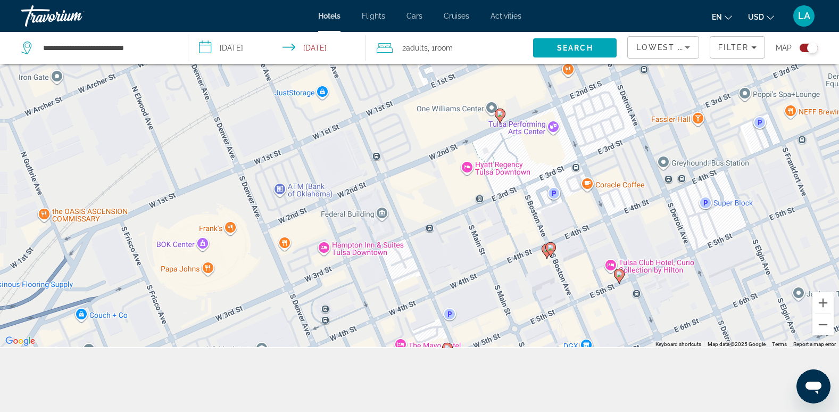
drag, startPoint x: 534, startPoint y: 282, endPoint x: 525, endPoint y: 208, distance: 74.5
click at [525, 208] on div "To activate drag with keyboard, press Alt + Enter. Once in keyboard drag state,…" at bounding box center [419, 142] width 839 height 412
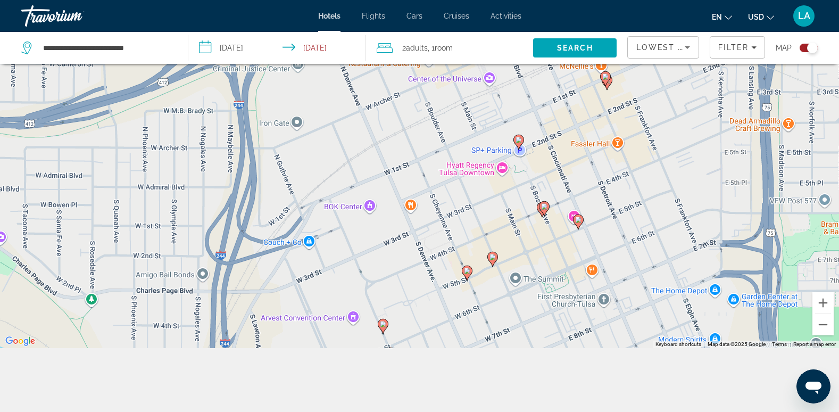
click at [546, 207] on image "Main content" at bounding box center [544, 206] width 6 height 6
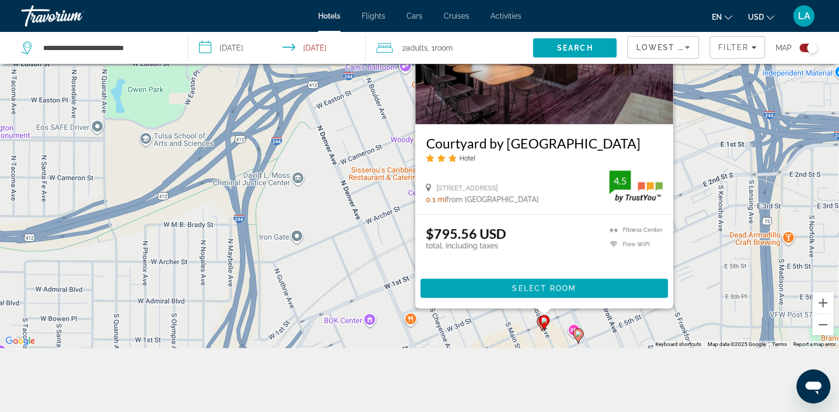
click at [538, 325] on gmp-advanced-marker "Main content" at bounding box center [542, 324] width 11 height 16
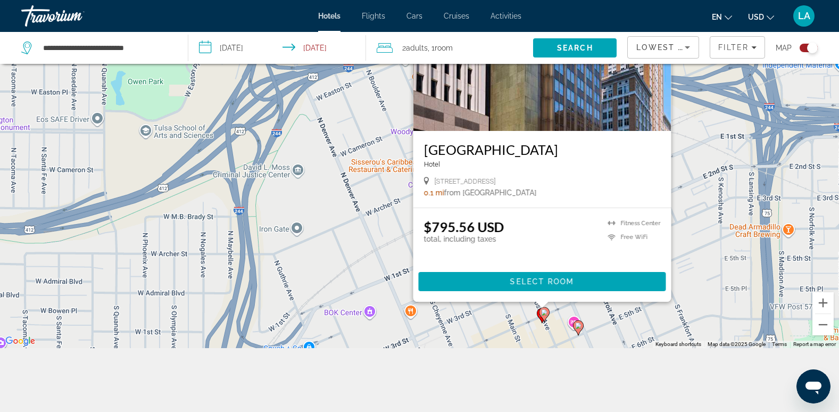
click at [500, 333] on div "To activate drag with keyboard, press Alt + Enter. Once in keyboard drag state,…" at bounding box center [419, 142] width 839 height 412
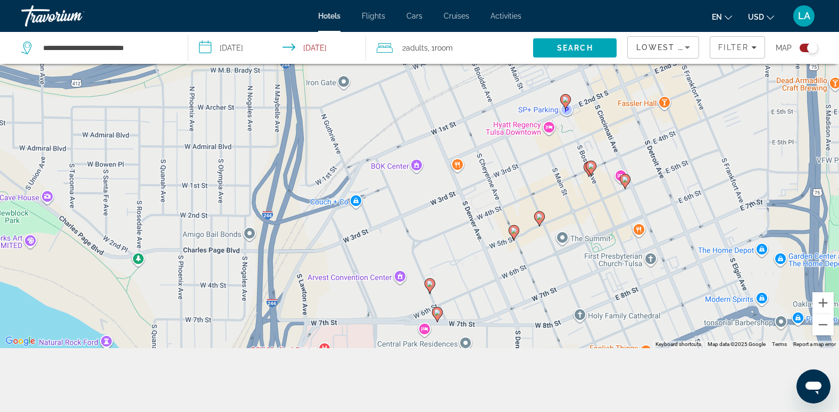
drag, startPoint x: 499, startPoint y: 313, endPoint x: 543, endPoint y: 181, distance: 139.4
click at [543, 181] on div "To activate drag with keyboard, press Alt + Enter. Once in keyboard drag state,…" at bounding box center [419, 142] width 839 height 412
click at [540, 219] on image "Main content" at bounding box center [540, 216] width 6 height 6
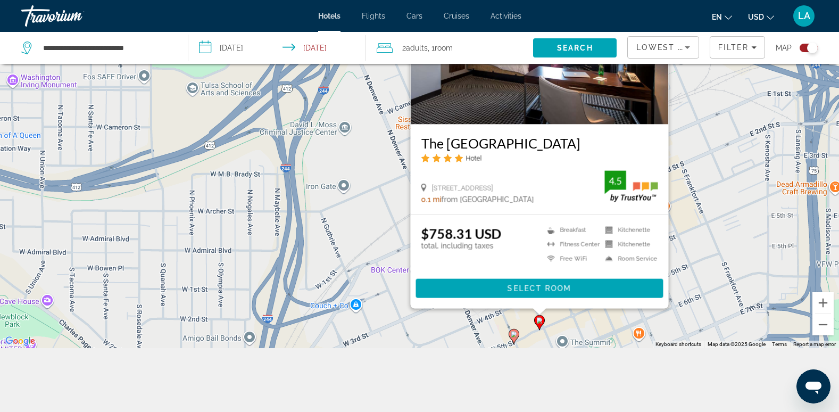
click at [516, 335] on image "Main content" at bounding box center [514, 334] width 6 height 6
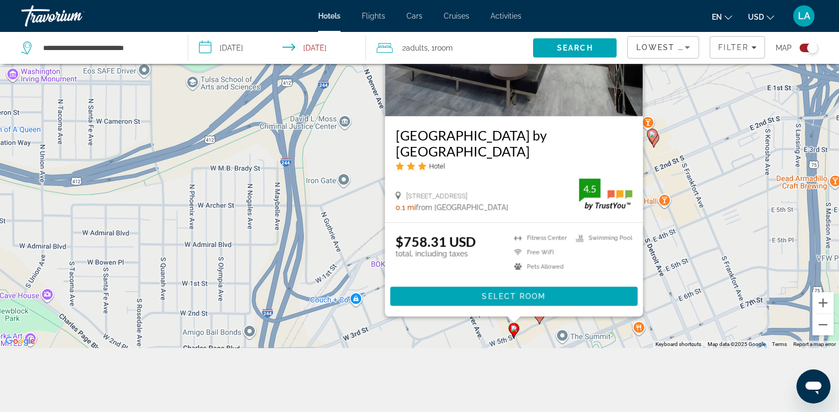
click at [356, 226] on div "To activate drag with keyboard, press Alt + Enter. Once in keyboard drag state,…" at bounding box center [419, 142] width 839 height 412
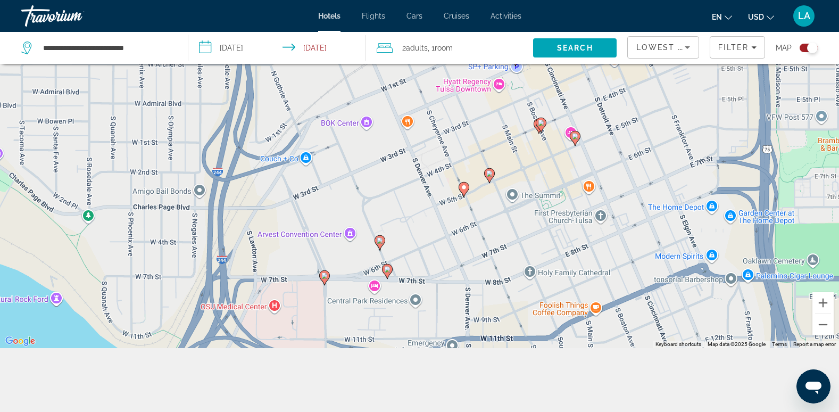
drag, startPoint x: 406, startPoint y: 294, endPoint x: 357, endPoint y: 152, distance: 149.8
click at [357, 152] on div "To activate drag with keyboard, press Alt + Enter. Once in keyboard drag state,…" at bounding box center [419, 142] width 839 height 412
click at [575, 137] on image "Main content" at bounding box center [575, 136] width 6 height 6
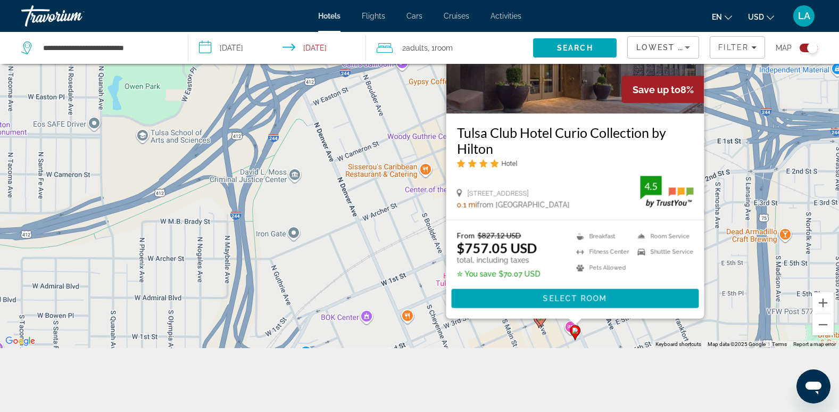
click at [408, 243] on div "To activate drag with keyboard, press Alt + Enter. Once in keyboard drag state,…" at bounding box center [419, 142] width 839 height 412
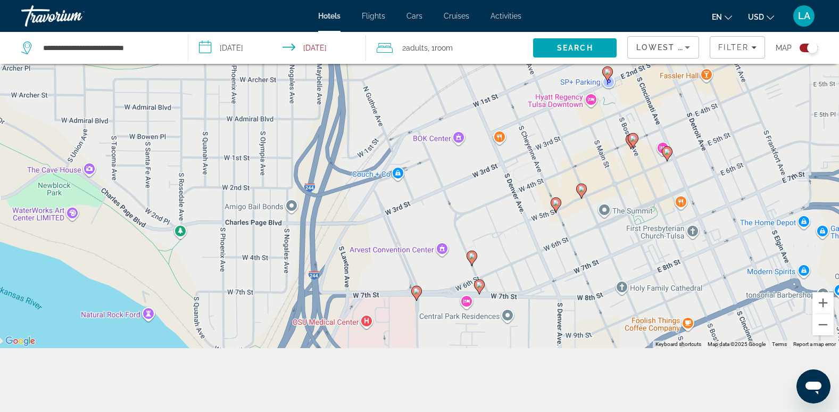
drag, startPoint x: 417, startPoint y: 291, endPoint x: 510, endPoint y: 111, distance: 202.8
click at [510, 111] on div "To activate drag with keyboard, press Alt + Enter. Once in keyboard drag state,…" at bounding box center [419, 142] width 839 height 412
click at [418, 293] on image "Main content" at bounding box center [417, 291] width 6 height 6
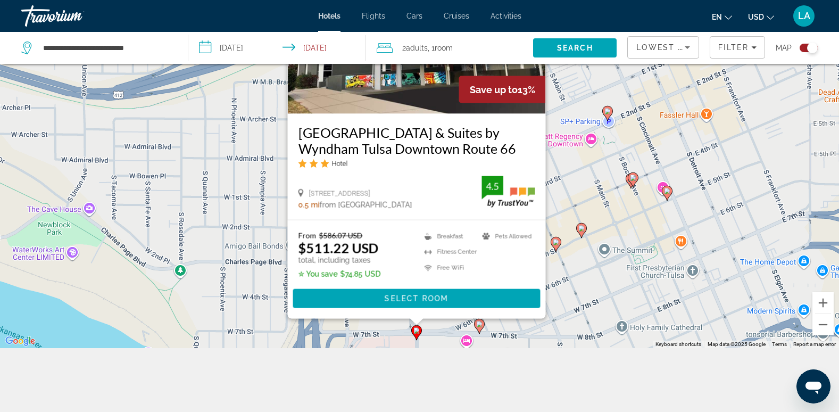
click at [430, 173] on div "[GEOGRAPHIC_DATA] & Suites by Wyndham Tulsa Downtown Route 66 Hotel" at bounding box center [416, 151] width 237 height 52
drag, startPoint x: 535, startPoint y: 143, endPoint x: 540, endPoint y: 146, distance: 5.5
click at [535, 142] on div "[GEOGRAPHIC_DATA] & Suites by Wyndham Tulsa Downtown Route 66 Hotel [STREET_ADD…" at bounding box center [416, 167] width 258 height 106
click at [565, 162] on div "To activate drag with keyboard, press Alt + Enter. Once in keyboard drag state,…" at bounding box center [419, 142] width 839 height 412
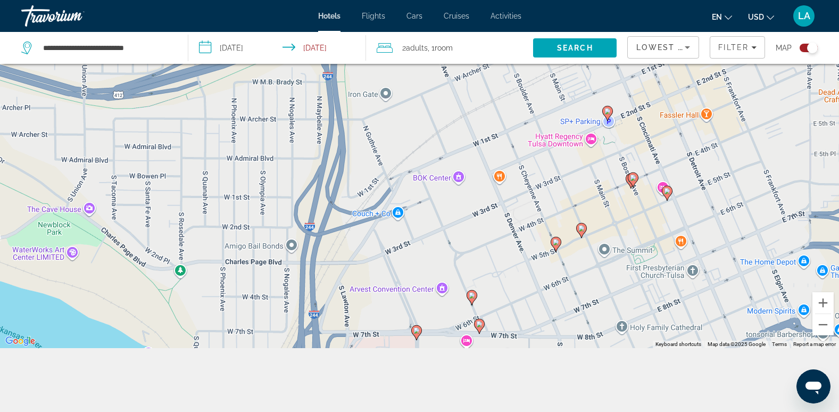
click at [515, 139] on div "To activate drag with keyboard, press Alt + Enter. Once in keyboard drag state,…" at bounding box center [419, 142] width 839 height 412
click at [417, 332] on image "Main content" at bounding box center [417, 330] width 6 height 6
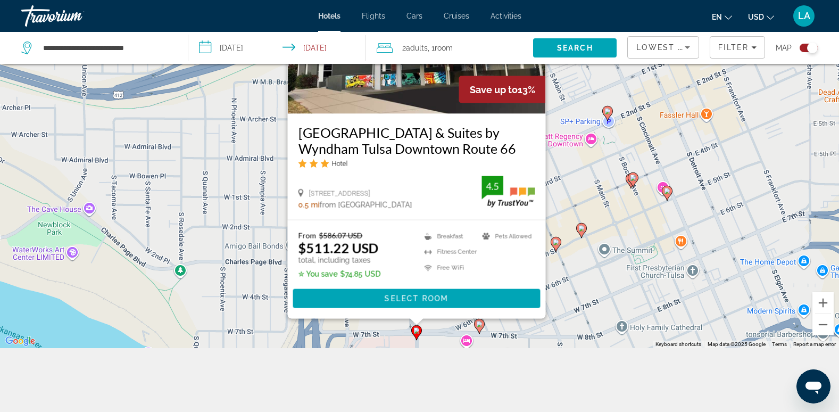
click at [529, 326] on div "To activate drag with keyboard, press Alt + Enter. Once in keyboard drag state,…" at bounding box center [419, 142] width 839 height 412
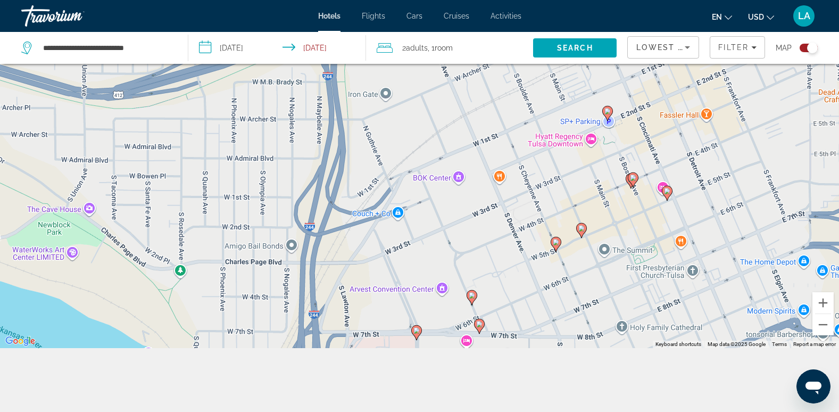
click at [483, 324] on icon "Main content" at bounding box center [479, 326] width 10 height 14
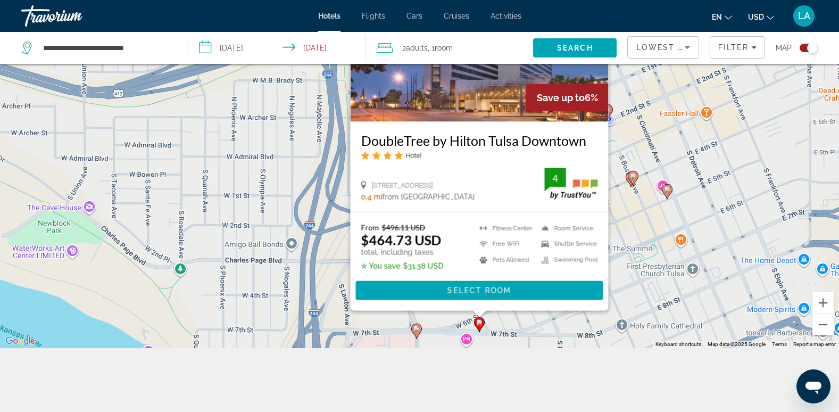
click at [596, 326] on div "To activate drag with keyboard, press Alt + Enter. Once in keyboard drag state,…" at bounding box center [419, 142] width 839 height 412
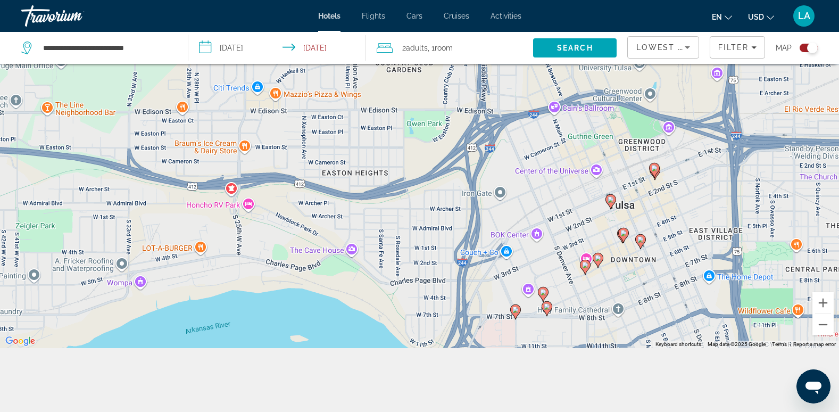
click at [548, 315] on gmp-advanced-marker "Main content" at bounding box center [547, 309] width 11 height 16
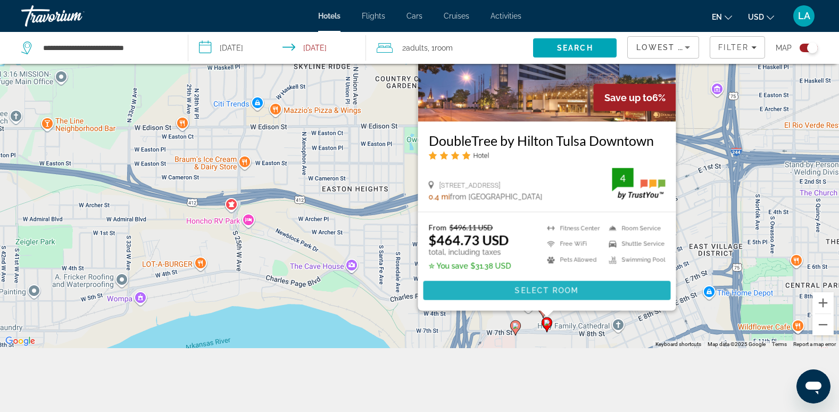
click at [521, 293] on span "Select Room" at bounding box center [547, 290] width 64 height 9
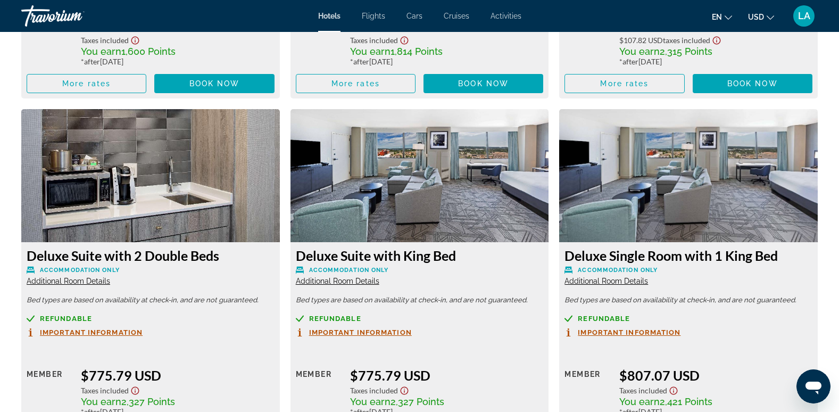
scroll to position [2824, 0]
click at [332, 277] on span "Additional Room Details" at bounding box center [338, 281] width 84 height 9
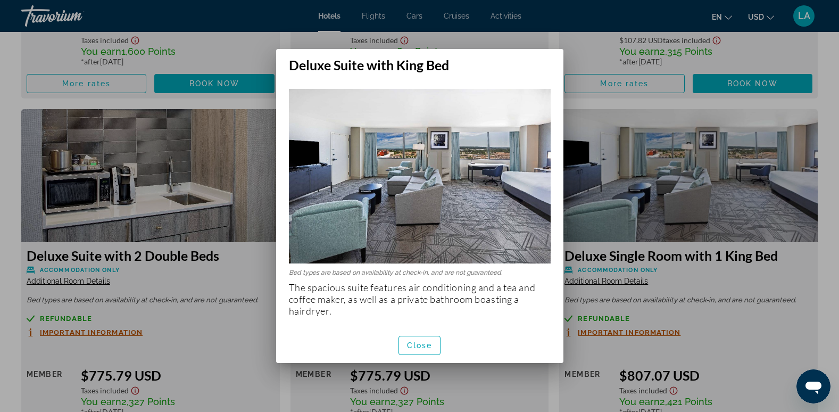
scroll to position [0, 0]
click at [420, 345] on span "Close" at bounding box center [420, 345] width 26 height 9
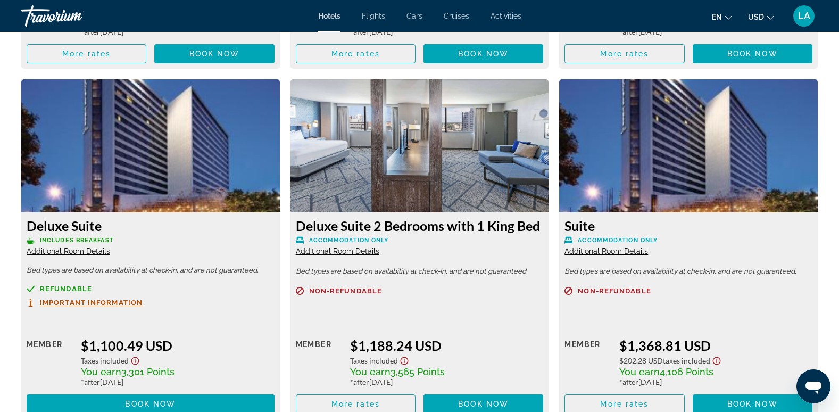
scroll to position [3516, 0]
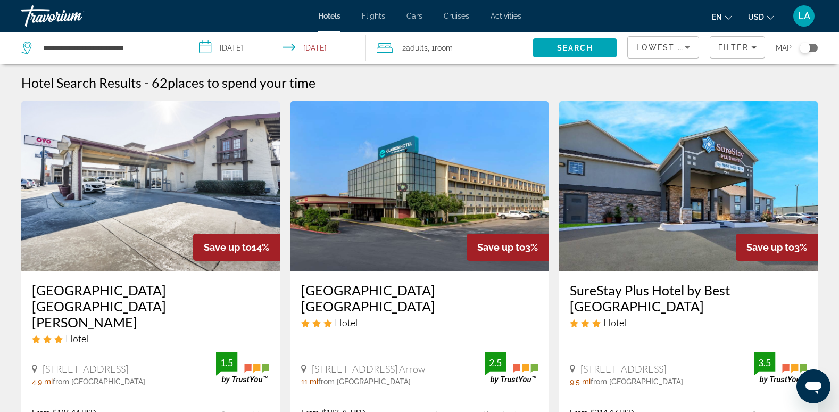
click at [814, 47] on div "Toggle map" at bounding box center [809, 48] width 18 height 9
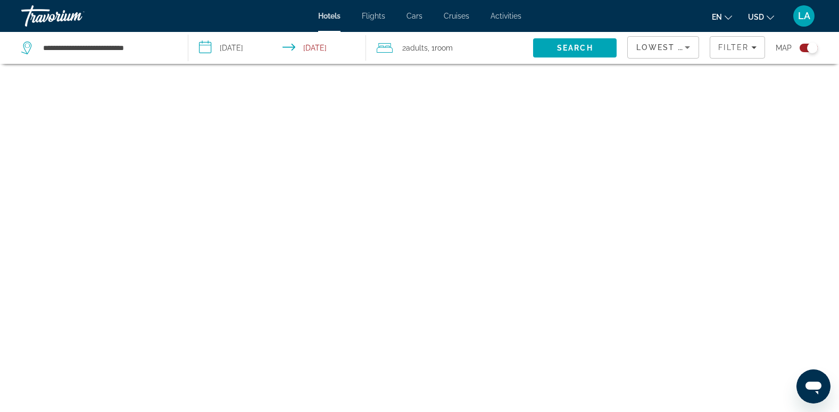
scroll to position [64, 0]
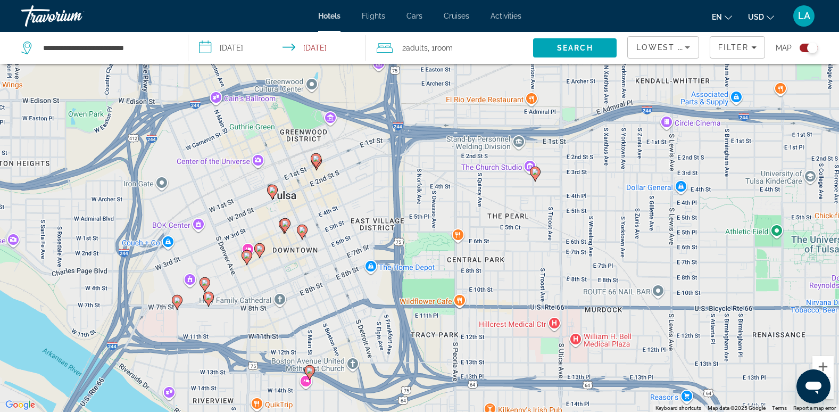
click at [272, 192] on image "Main content" at bounding box center [272, 190] width 6 height 6
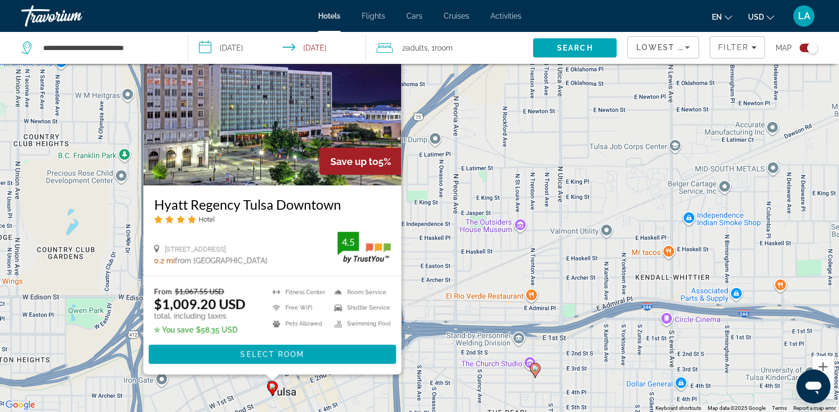
click at [367, 384] on div "To activate drag with keyboard, press Alt + Enter. Once in keyboard drag state,…" at bounding box center [419, 206] width 839 height 412
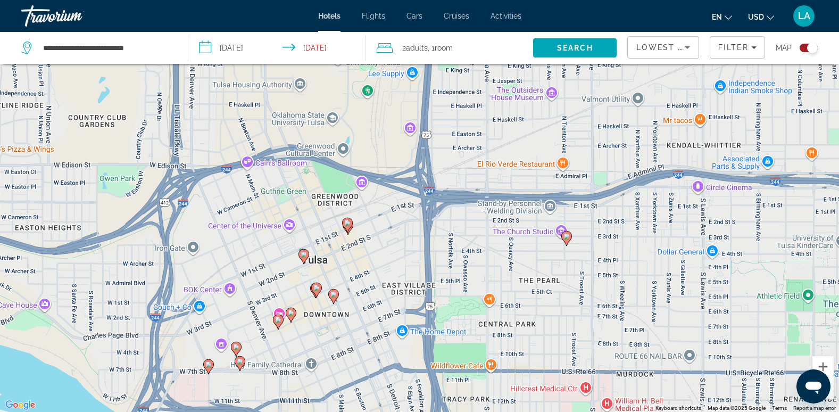
drag, startPoint x: 367, startPoint y: 384, endPoint x: 399, endPoint y: 250, distance: 137.9
click at [399, 250] on div "To activate drag with keyboard, press Alt + Enter. Once in keyboard drag state,…" at bounding box center [419, 206] width 839 height 412
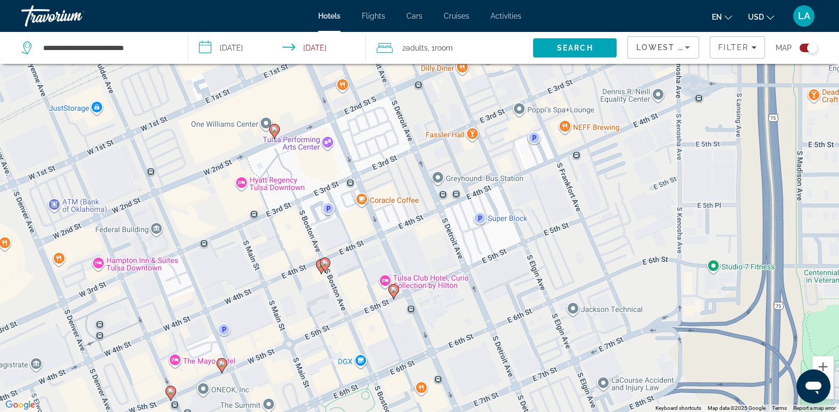
click at [393, 296] on icon "Main content" at bounding box center [394, 291] width 11 height 15
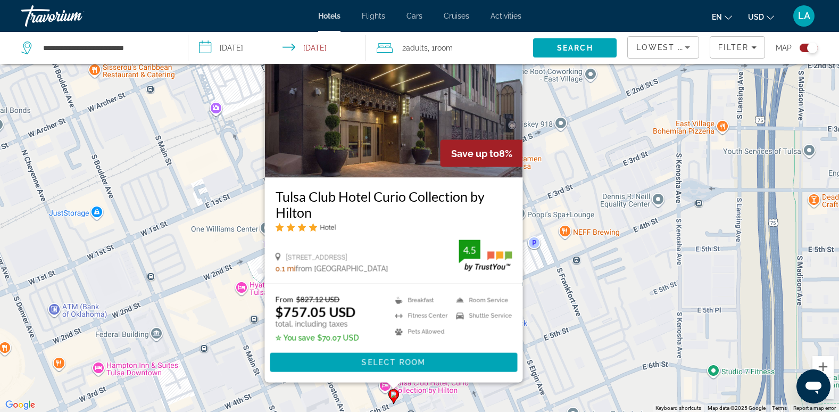
click at [226, 303] on div "To activate drag with keyboard, press Alt + Enter. Once in keyboard drag state,…" at bounding box center [419, 206] width 839 height 412
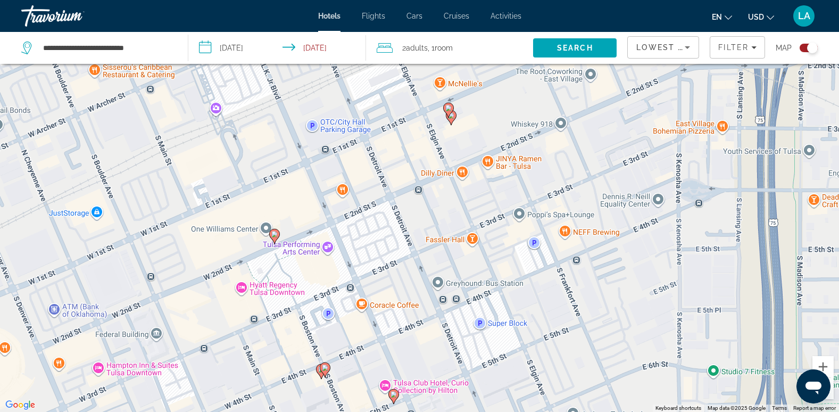
click at [324, 368] on image "Main content" at bounding box center [325, 368] width 6 height 6
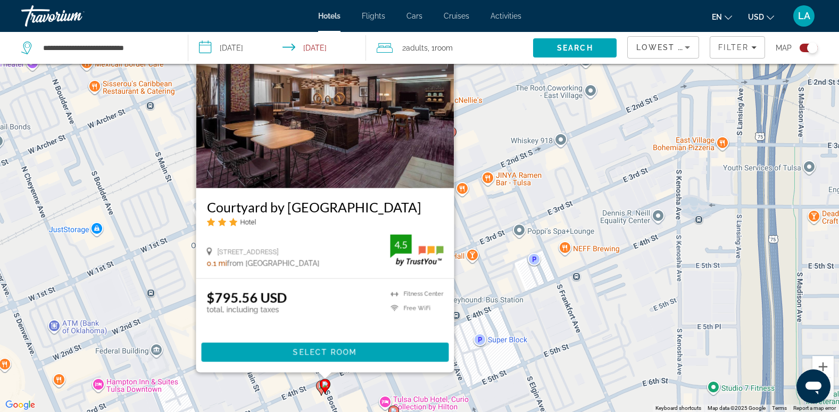
click at [319, 388] on image "Main content" at bounding box center [321, 386] width 6 height 6
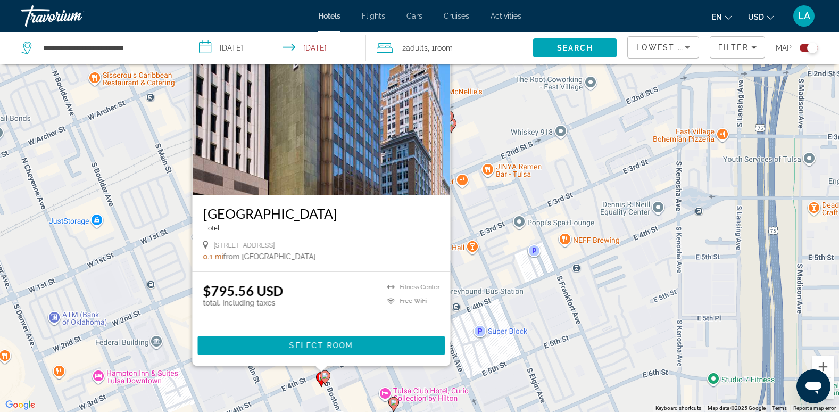
click at [279, 382] on div "To activate drag with keyboard, press Alt + Enter. Once in keyboard drag state,…" at bounding box center [419, 206] width 839 height 412
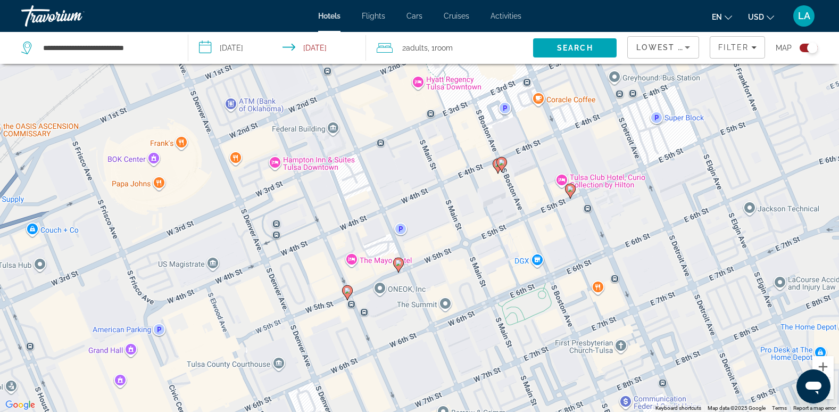
drag, startPoint x: 340, startPoint y: 361, endPoint x: 498, endPoint y: 177, distance: 242.7
click at [498, 177] on div "To activate drag with keyboard, press Alt + Enter. Once in keyboard drag state,…" at bounding box center [419, 206] width 839 height 412
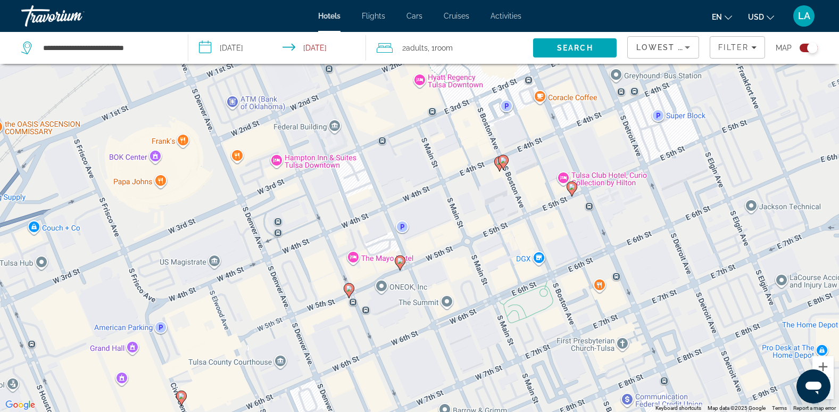
click at [401, 263] on image "Main content" at bounding box center [400, 261] width 6 height 6
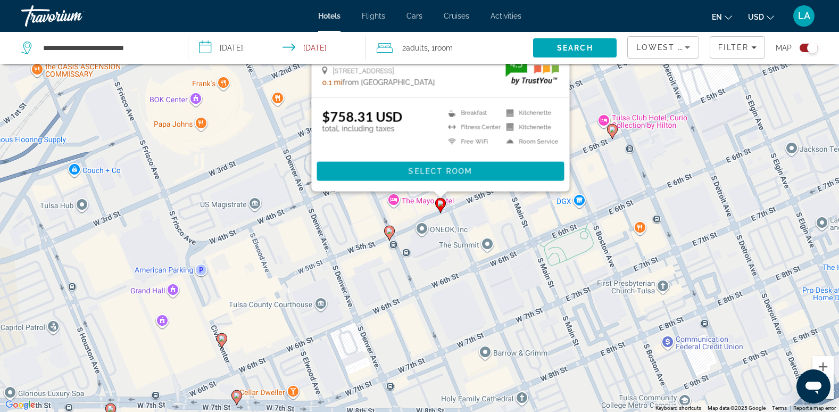
drag, startPoint x: 448, startPoint y: 391, endPoint x: 489, endPoint y: 208, distance: 188.2
click at [489, 208] on div "To activate drag with keyboard, press Alt + Enter. Once in keyboard drag state,…" at bounding box center [419, 206] width 839 height 412
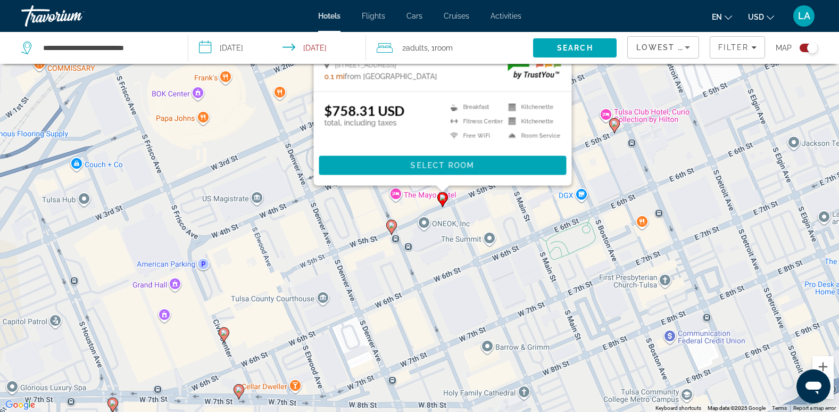
click at [392, 230] on icon "Main content" at bounding box center [391, 227] width 10 height 14
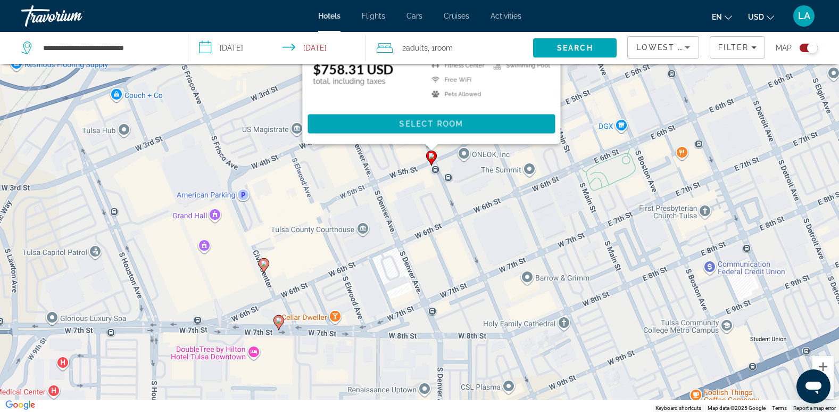
drag, startPoint x: 592, startPoint y: 314, endPoint x: 620, endPoint y: 123, distance: 192.1
click at [625, 115] on div "To activate drag with keyboard, press Alt + Enter. Once in keyboard drag state,…" at bounding box center [419, 206] width 839 height 412
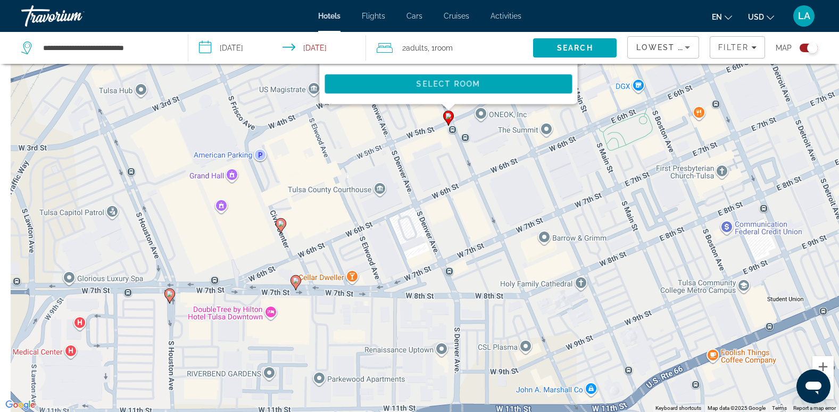
drag, startPoint x: 424, startPoint y: 238, endPoint x: 436, endPoint y: 218, distance: 23.6
click at [436, 218] on div "To activate drag with keyboard, press Alt + Enter. Once in keyboard drag state,…" at bounding box center [419, 206] width 839 height 412
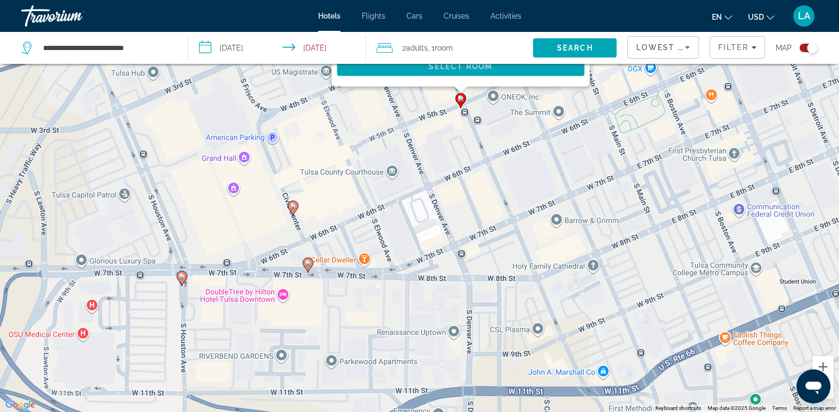
click at [310, 266] on image "Main content" at bounding box center [308, 263] width 6 height 6
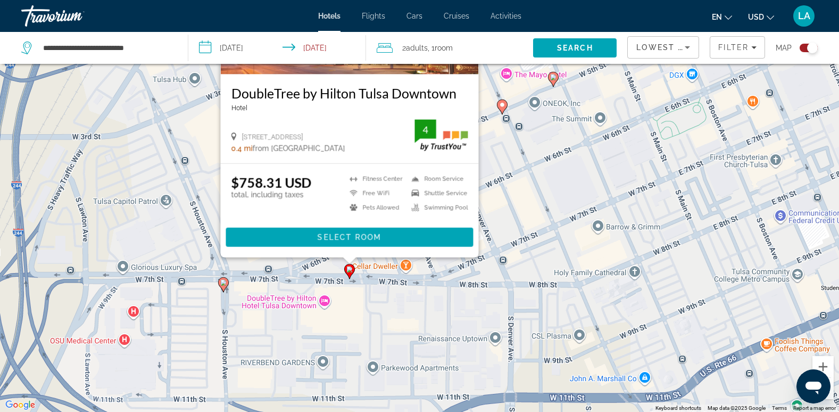
drag, startPoint x: 516, startPoint y: 315, endPoint x: 559, endPoint y: 198, distance: 124.3
click at [559, 198] on div "To activate drag with keyboard, press Alt + Enter. Once in keyboard drag state,…" at bounding box center [419, 206] width 839 height 412
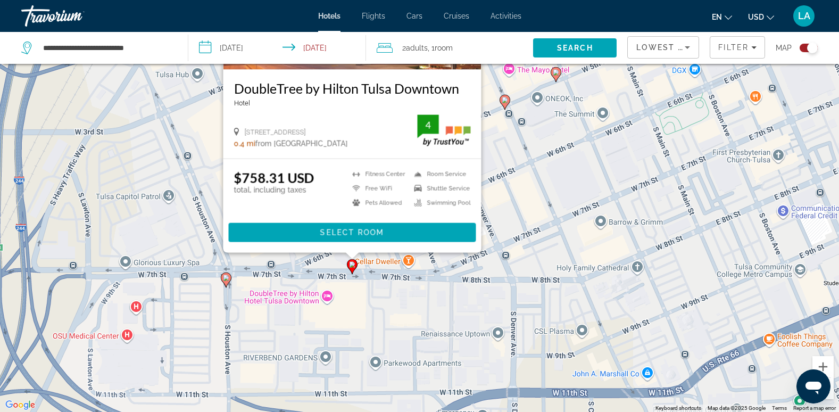
click at [555, 210] on div "To activate drag with keyboard, press Alt + Enter. Once in keyboard drag state,…" at bounding box center [419, 206] width 839 height 412
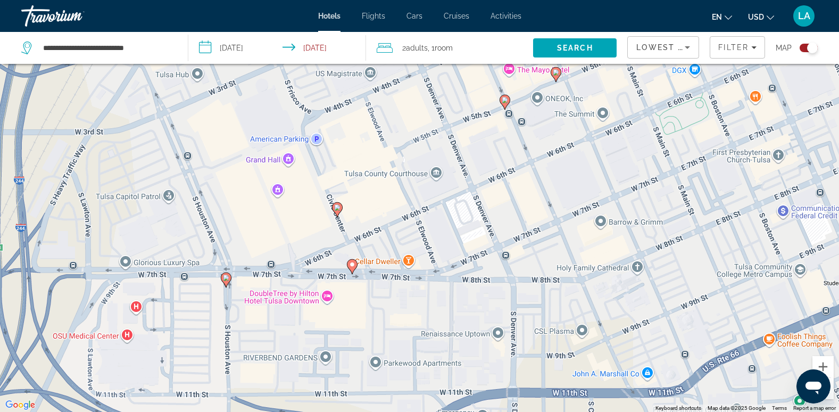
click at [336, 213] on icon "Main content" at bounding box center [337, 209] width 11 height 15
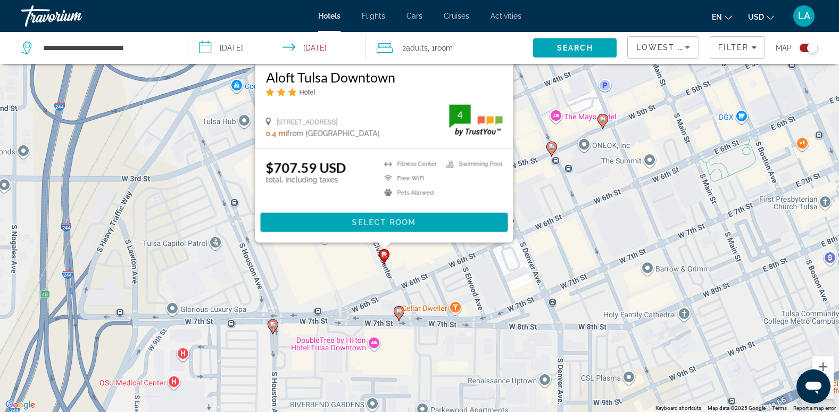
drag, startPoint x: 510, startPoint y: 331, endPoint x: 588, endPoint y: 128, distance: 217.4
click at [588, 128] on div "To activate drag with keyboard, press Alt + Enter. Once in keyboard drag state,…" at bounding box center [419, 206] width 839 height 412
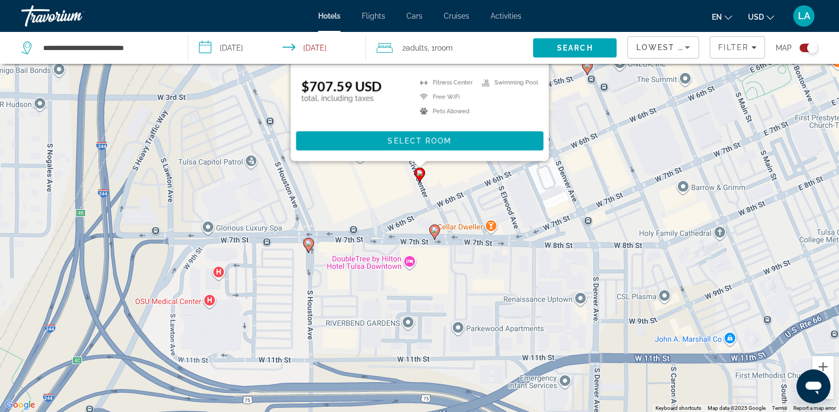
click at [310, 245] on image "Main content" at bounding box center [309, 243] width 6 height 6
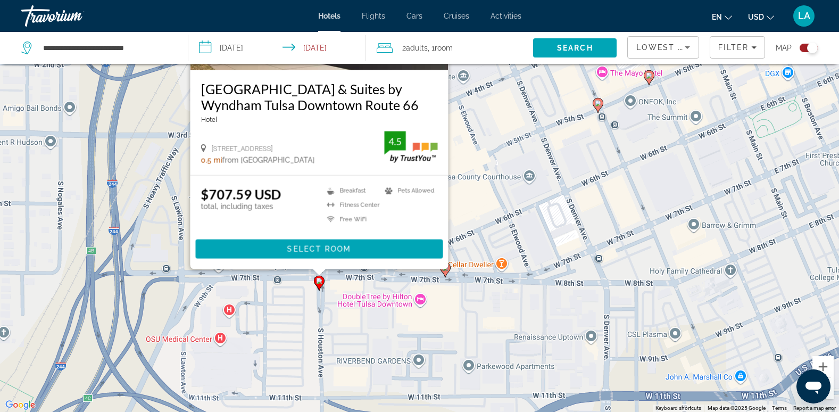
drag, startPoint x: 555, startPoint y: 284, endPoint x: 567, endPoint y: 161, distance: 123.0
click at [566, 164] on div "To activate drag with keyboard, press Alt + Enter. Once in keyboard drag state,…" at bounding box center [419, 206] width 839 height 412
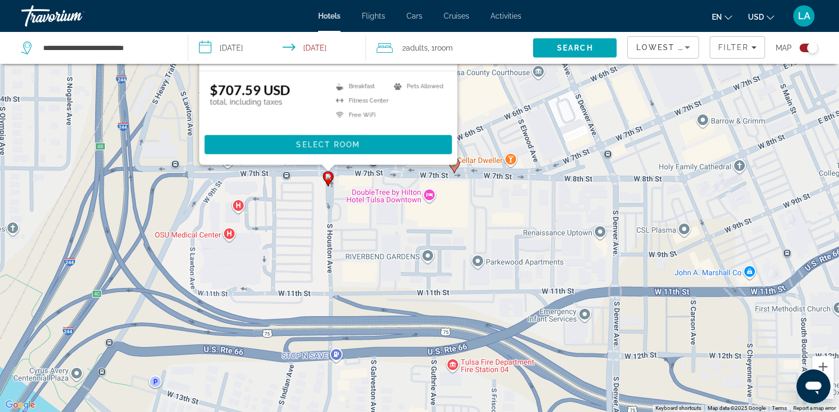
click at [574, 220] on div "To activate drag with keyboard, press Alt + Enter. Once in keyboard drag state,…" at bounding box center [419, 206] width 839 height 412
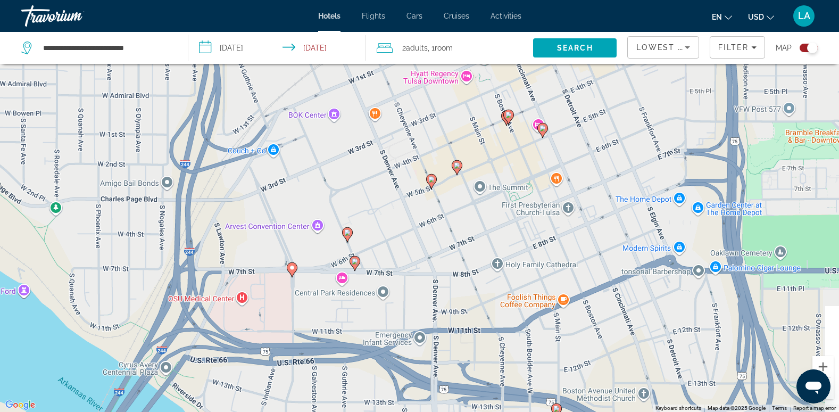
drag, startPoint x: 581, startPoint y: 213, endPoint x: 409, endPoint y: 294, distance: 189.3
click at [409, 294] on div "To activate drag with keyboard, press Alt + Enter. Once in keyboard drag state,…" at bounding box center [419, 206] width 839 height 412
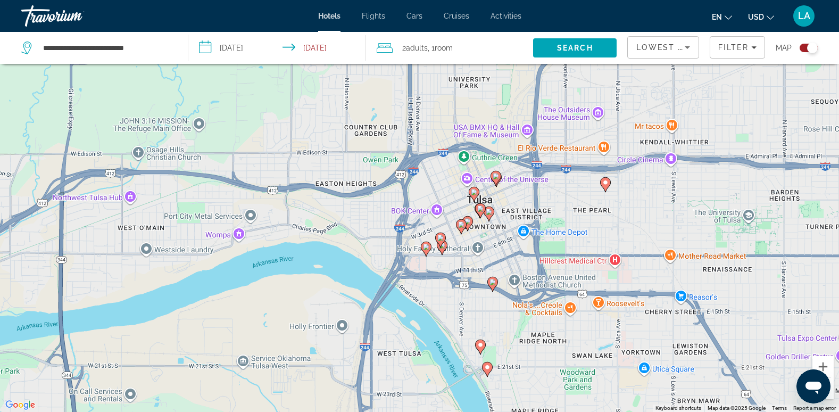
click at [605, 187] on icon "Main content" at bounding box center [605, 185] width 10 height 14
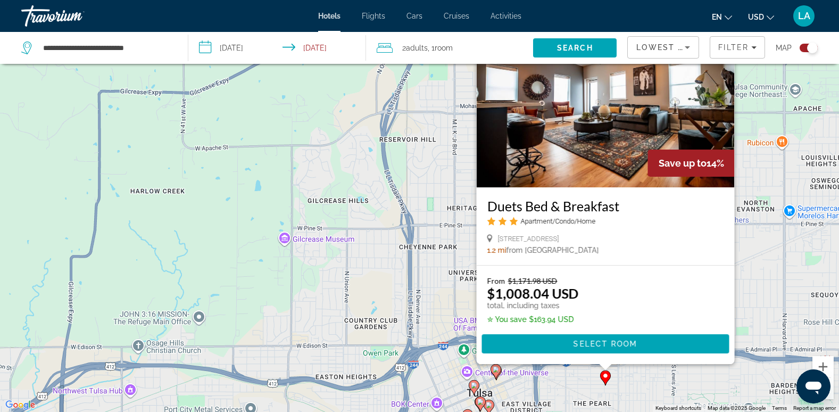
drag, startPoint x: 580, startPoint y: 394, endPoint x: 580, endPoint y: 386, distance: 8.0
click at [580, 386] on div "To activate drag with keyboard, press Alt + Enter. Once in keyboard drag state,…" at bounding box center [419, 206] width 839 height 412
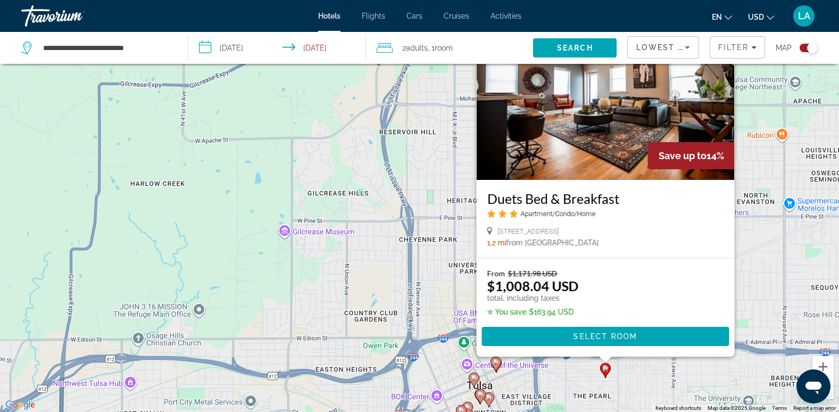
click at [579, 385] on div "To activate drag with keyboard, press Alt + Enter. Once in keyboard drag state,…" at bounding box center [419, 206] width 839 height 412
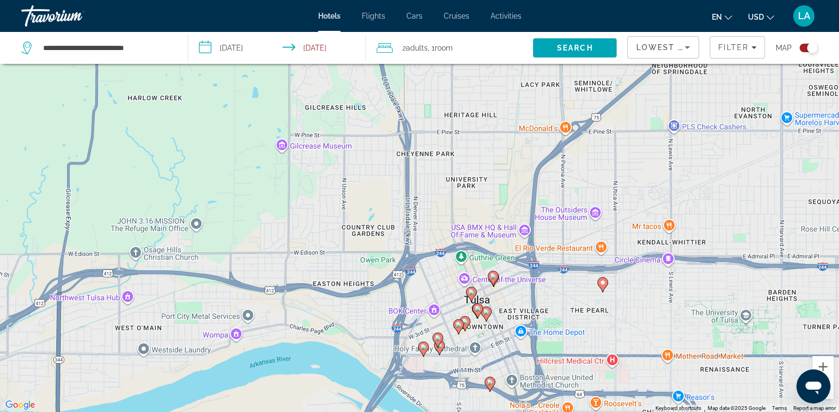
drag, startPoint x: 493, startPoint y: 294, endPoint x: 490, endPoint y: 202, distance: 92.1
click at [490, 202] on div "To activate drag with keyboard, press Alt + Enter. Once in keyboard drag state,…" at bounding box center [419, 206] width 839 height 412
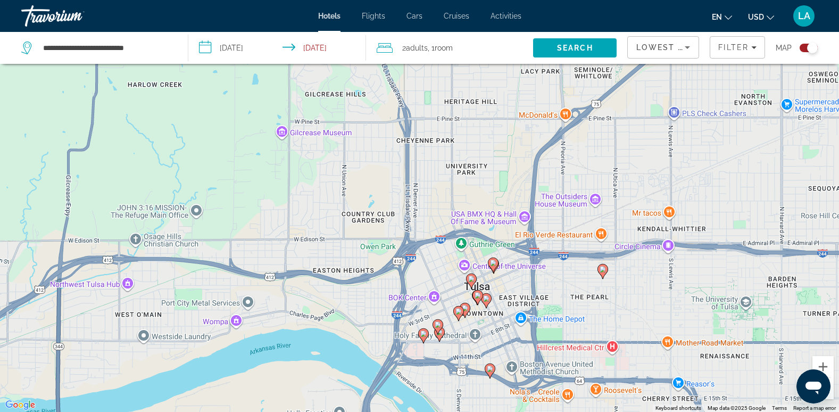
drag, startPoint x: 552, startPoint y: 287, endPoint x: 541, endPoint y: 144, distance: 144.1
click at [541, 151] on div "To activate drag with keyboard, press Alt + Enter. Once in keyboard drag state,…" at bounding box center [419, 206] width 839 height 412
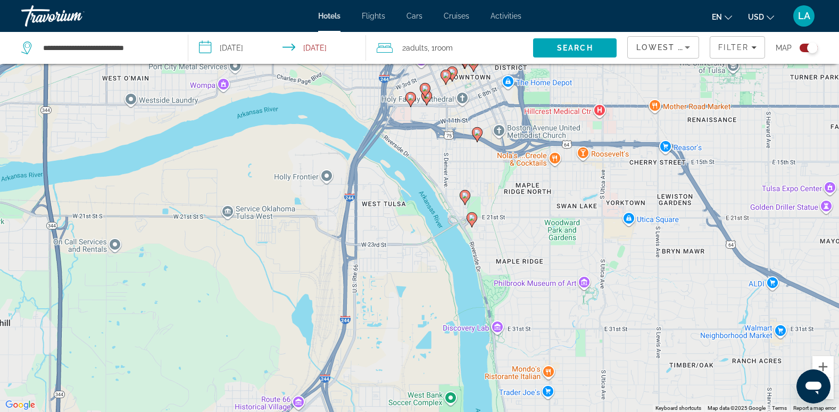
click at [477, 135] on image "Main content" at bounding box center [477, 132] width 6 height 6
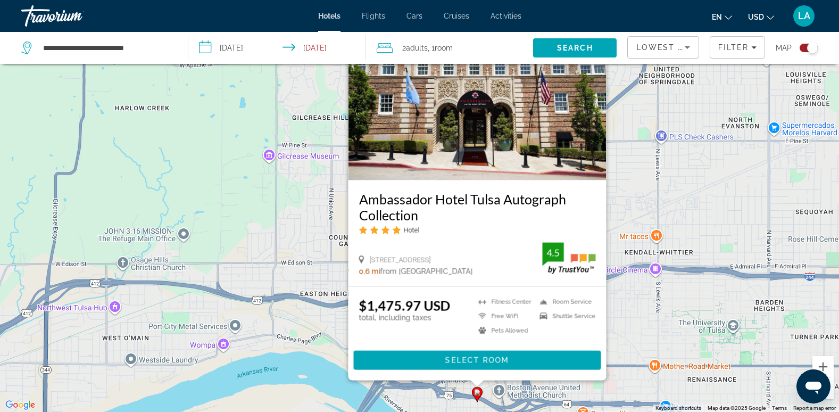
click at [633, 320] on div "To activate drag with keyboard, press Alt + Enter. Once in keyboard drag state,…" at bounding box center [419, 206] width 839 height 412
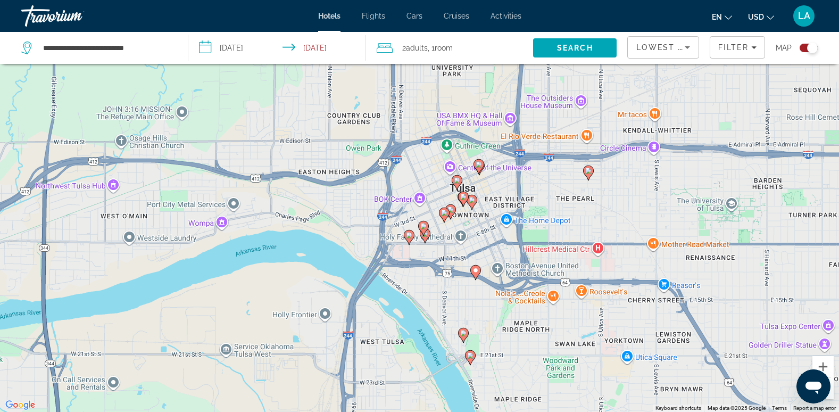
drag, startPoint x: 633, startPoint y: 319, endPoint x: 633, endPoint y: 75, distance: 244.8
click at [633, 75] on div "To activate drag with keyboard, press Alt + Enter. Once in keyboard drag state,…" at bounding box center [419, 206] width 839 height 412
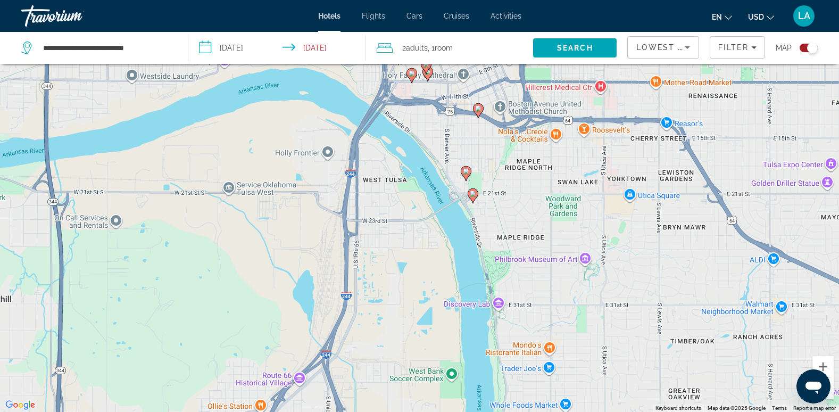
click at [466, 178] on icon "Main content" at bounding box center [466, 174] width 10 height 14
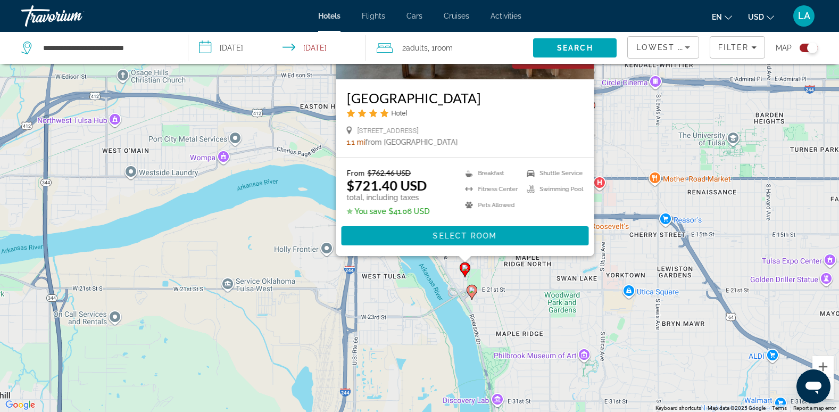
drag, startPoint x: 649, startPoint y: 167, endPoint x: 645, endPoint y: 95, distance: 72.0
click at [648, 84] on div "To activate drag with keyboard, press Alt + Enter. Once in keyboard drag state,…" at bounding box center [419, 206] width 839 height 412
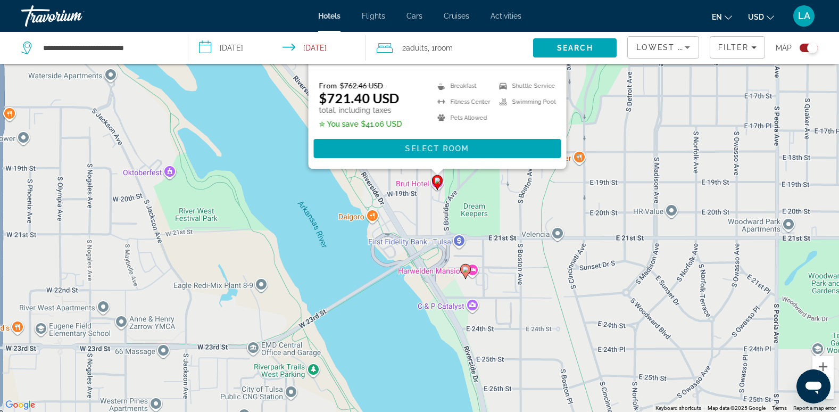
click at [464, 274] on icon "Main content" at bounding box center [465, 272] width 10 height 14
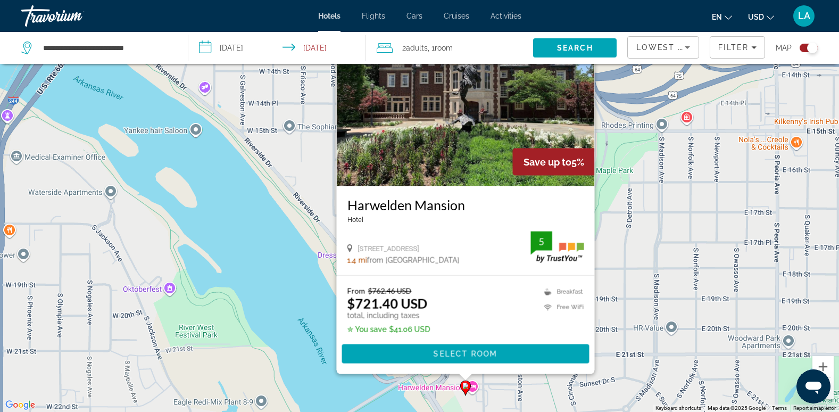
click at [623, 258] on div "To activate drag with keyboard, press Alt + Enter. Once in keyboard drag state,…" at bounding box center [419, 206] width 839 height 412
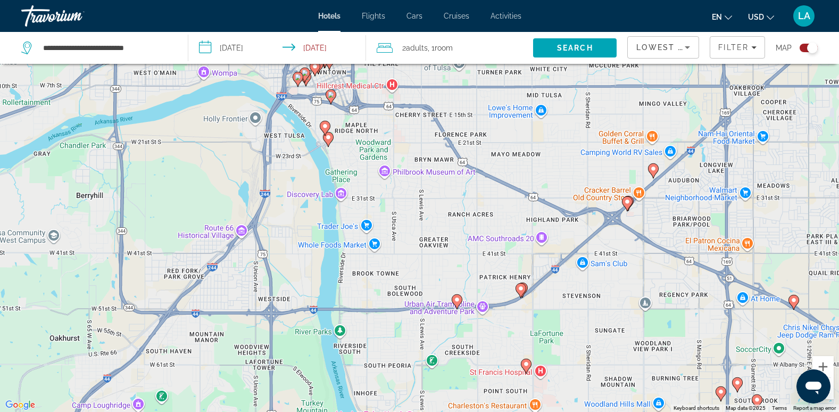
drag, startPoint x: 630, startPoint y: 240, endPoint x: 360, endPoint y: 131, distance: 291.1
click at [360, 131] on div "To activate drag with keyboard, press Alt + Enter. Once in keyboard drag state,…" at bounding box center [419, 206] width 839 height 412
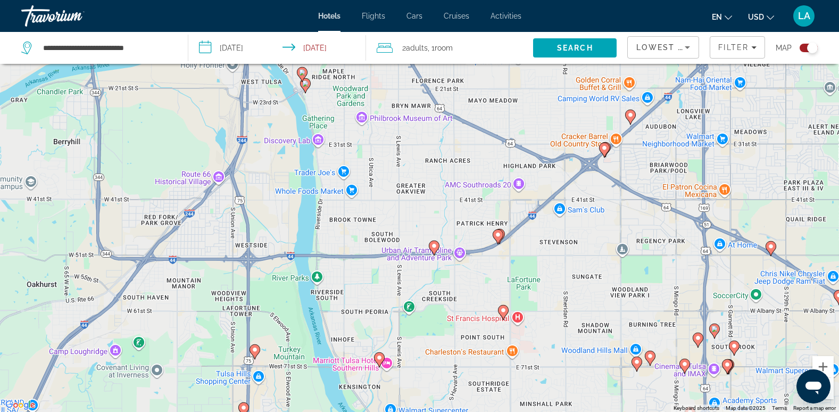
drag, startPoint x: 499, startPoint y: 335, endPoint x: 479, endPoint y: 293, distance: 46.9
click at [479, 293] on div "To activate drag with keyboard, press Alt + Enter. Once in keyboard drag state,…" at bounding box center [419, 206] width 839 height 412
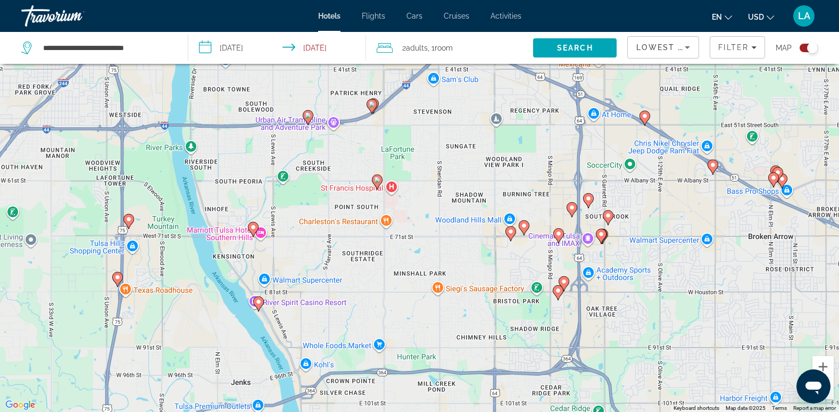
drag, startPoint x: 357, startPoint y: 272, endPoint x: 324, endPoint y: 180, distance: 97.1
click at [324, 180] on div "To activate drag with keyboard, press Alt + Enter. Once in keyboard drag state,…" at bounding box center [419, 206] width 839 height 412
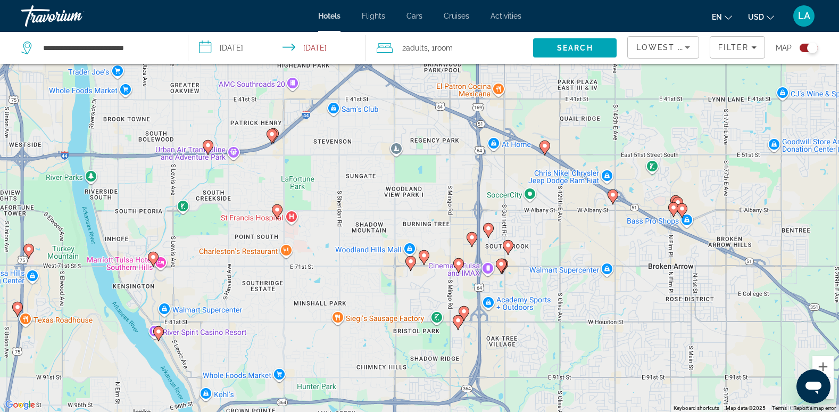
click at [278, 212] on image "Main content" at bounding box center [277, 210] width 6 height 6
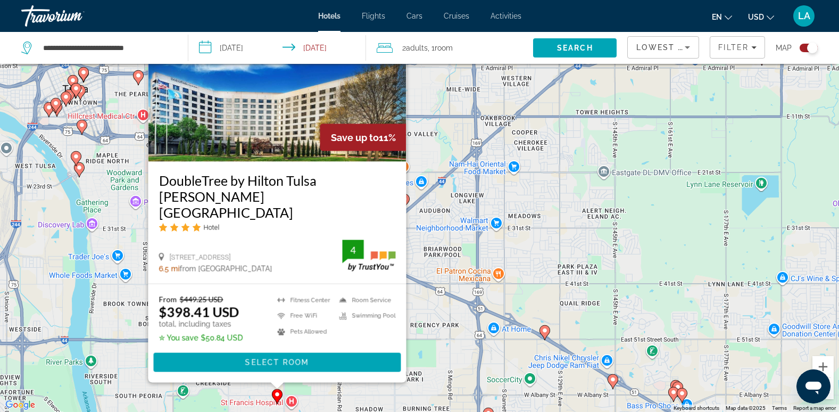
click at [496, 256] on div "To activate drag with keyboard, press Alt + Enter. Once in keyboard drag state,…" at bounding box center [419, 206] width 839 height 412
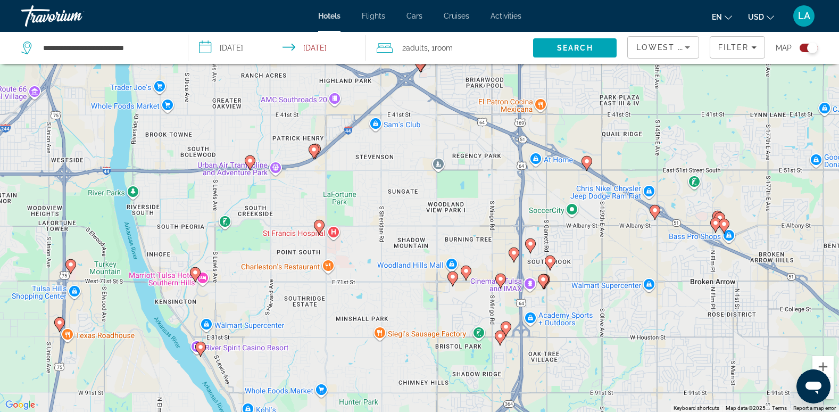
drag, startPoint x: 417, startPoint y: 342, endPoint x: 459, endPoint y: 170, distance: 176.6
click at [459, 170] on div "To activate drag with keyboard, press Alt + Enter. Once in keyboard drag state,…" at bounding box center [419, 206] width 839 height 412
click at [193, 274] on image "Main content" at bounding box center [195, 272] width 6 height 6
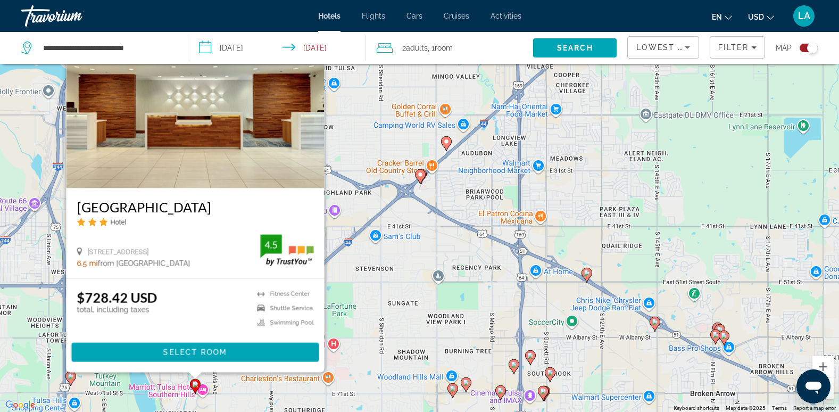
click at [390, 334] on div "To activate drag with keyboard, press Alt + Enter. Once in keyboard drag state,…" at bounding box center [419, 206] width 839 height 412
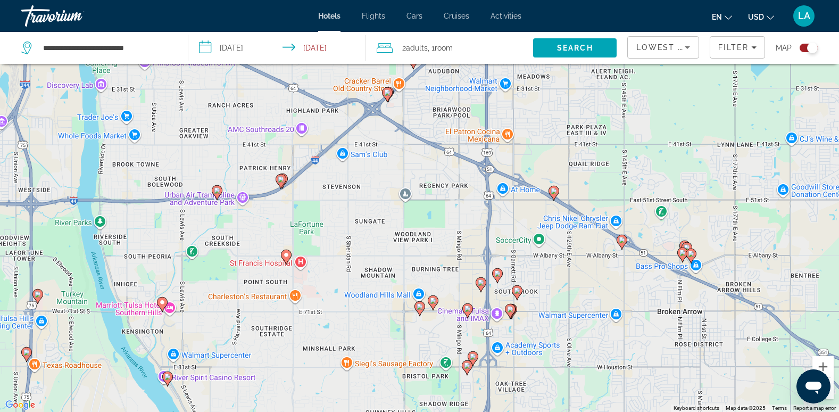
drag, startPoint x: 406, startPoint y: 331, endPoint x: 373, endPoint y: 248, distance: 89.2
click at [373, 248] on div "To activate drag with keyboard, press Alt + Enter. Once in keyboard drag state,…" at bounding box center [419, 206] width 839 height 412
click at [417, 311] on icon "Main content" at bounding box center [420, 308] width 11 height 15
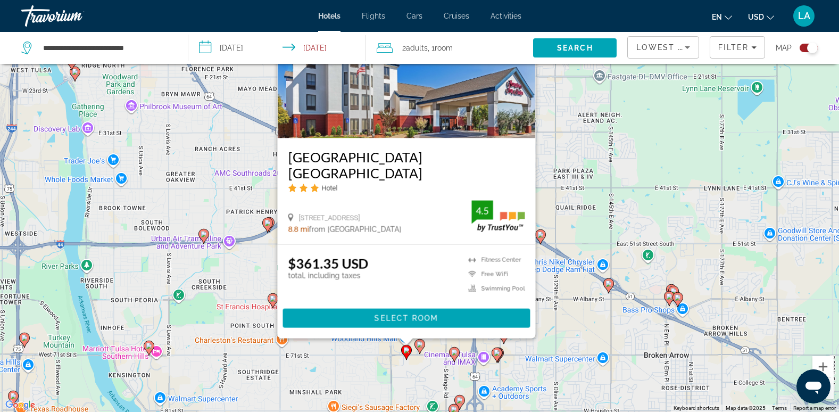
drag, startPoint x: 255, startPoint y: 287, endPoint x: 250, endPoint y: 260, distance: 27.7
click at [250, 260] on div "To activate drag with keyboard, press Alt + Enter. Once in keyboard drag state,…" at bounding box center [419, 206] width 839 height 412
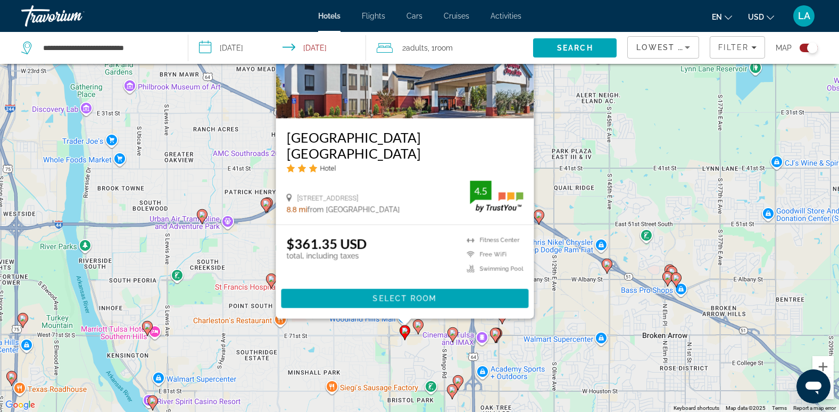
click at [419, 328] on icon "Main content" at bounding box center [418, 327] width 10 height 14
